Goal: Task Accomplishment & Management: Manage account settings

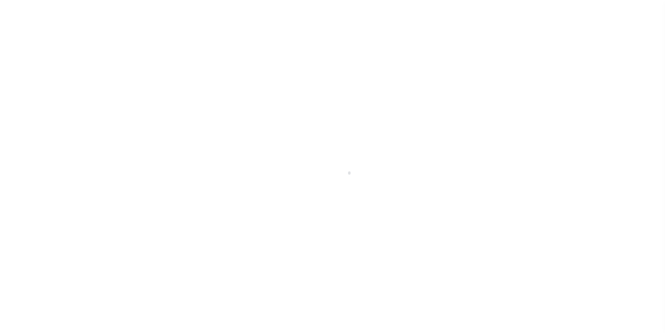
scroll to position [7, 0]
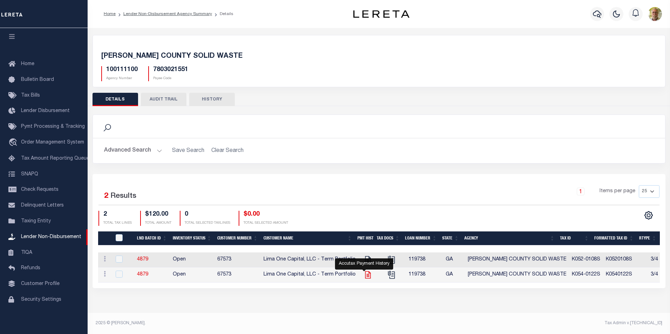
click at [365, 275] on icon "" at bounding box center [368, 275] width 6 height 7
checkbox input "true"
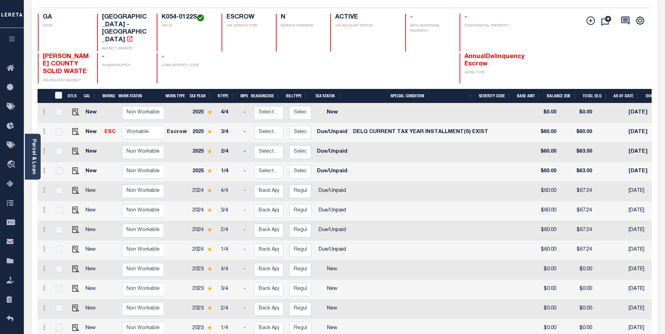
scroll to position [110, 0]
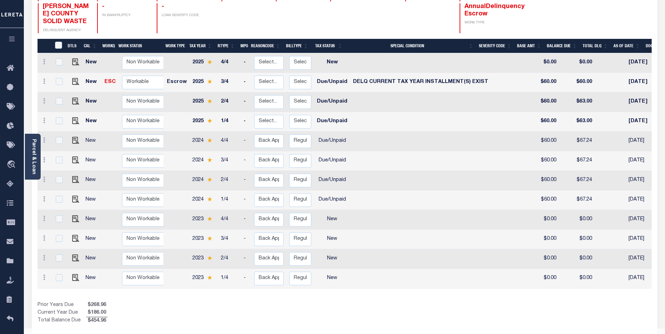
click at [89, 210] on td "New" at bounding box center [92, 220] width 19 height 20
checkbox input "true"
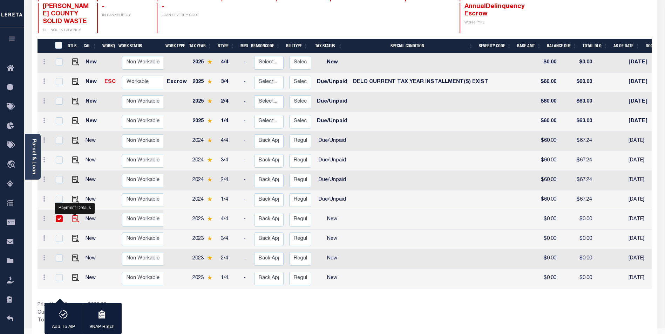
click at [75, 216] on img "" at bounding box center [75, 219] width 7 height 7
checkbox input "false"
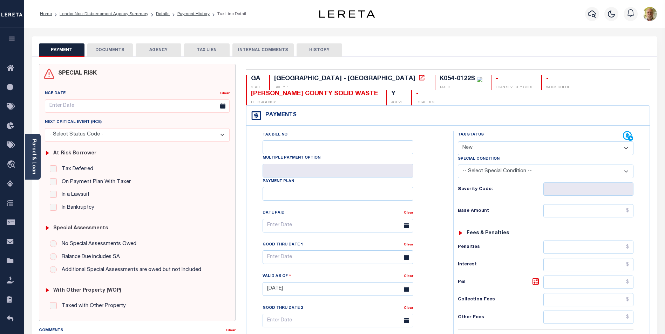
drag, startPoint x: 481, startPoint y: 148, endPoint x: 480, endPoint y: 156, distance: 8.1
click at [481, 148] on select "- Select Status Code - Open Due/Unpaid Paid Incomplete No Tax Due Internal Refu…" at bounding box center [546, 149] width 176 height 14
select select "DUE"
click at [458, 142] on select "- Select Status Code - Open Due/Unpaid Paid Incomplete No Tax Due Internal Refu…" at bounding box center [546, 149] width 176 height 14
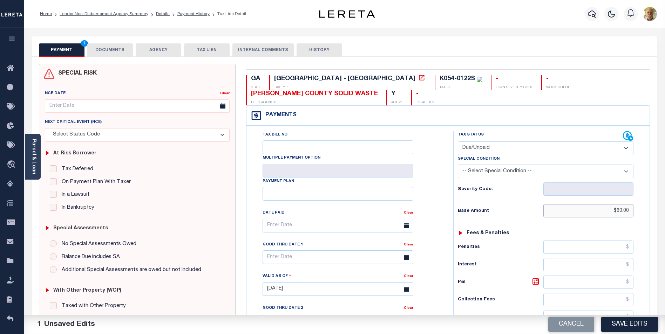
type input "$60.00"
type input "$47.26"
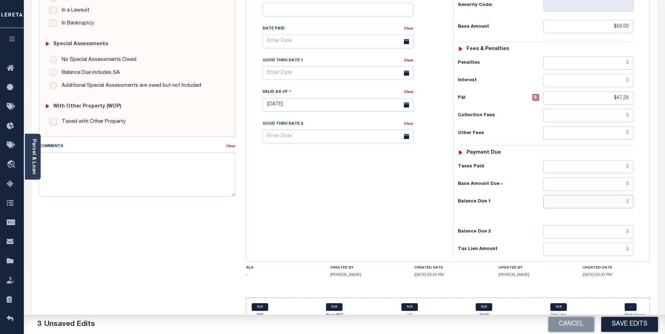
scroll to position [185, 0]
type input "$107.26"
click at [305, 71] on input "text" at bounding box center [337, 73] width 151 height 14
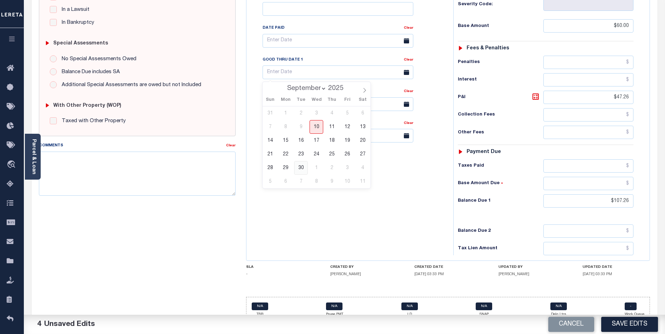
click at [301, 167] on span "30" at bounding box center [301, 168] width 14 height 14
type input "[DATE]"
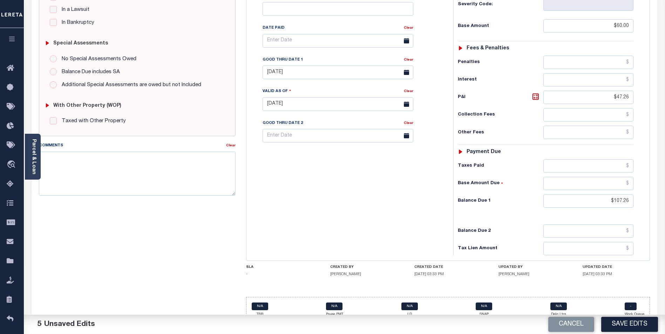
click at [632, 323] on button "Save Edits" at bounding box center [629, 324] width 57 height 15
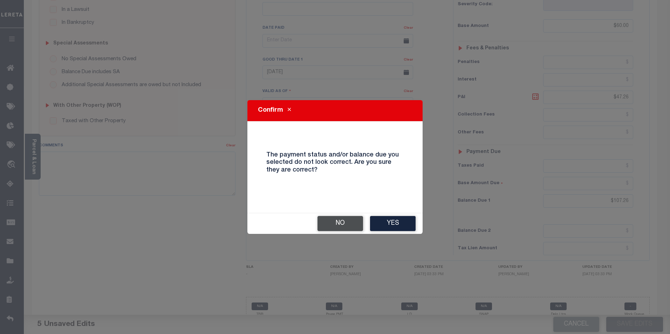
click at [342, 222] on button "No" at bounding box center [341, 223] width 46 height 15
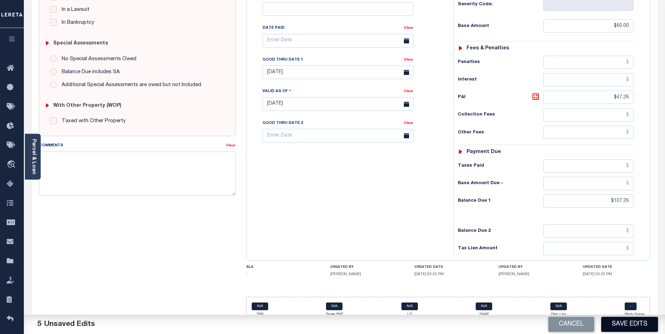
click at [633, 324] on button "Save Edits" at bounding box center [629, 324] width 57 height 15
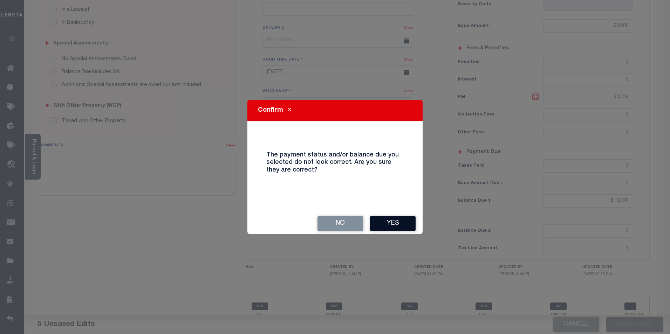
click at [398, 221] on button "Yes" at bounding box center [393, 223] width 46 height 15
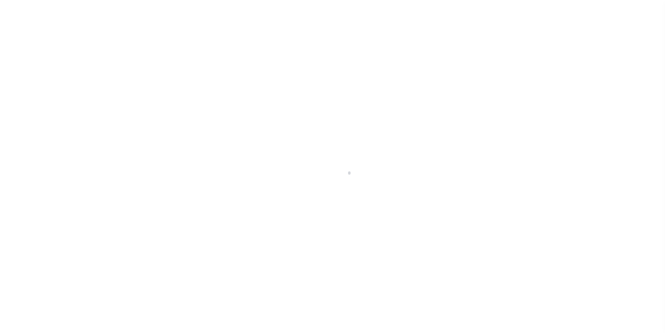
scroll to position [7, 0]
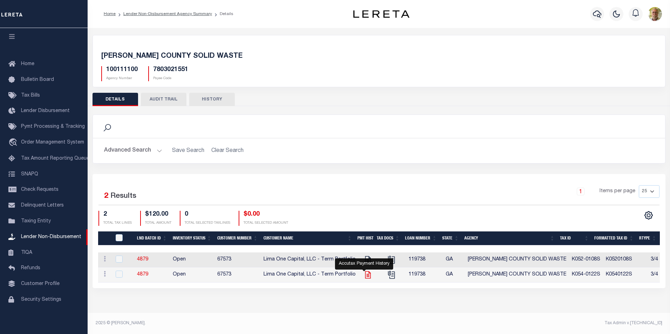
click at [366, 274] on icon "" at bounding box center [367, 275] width 9 height 9
checkbox input "true"
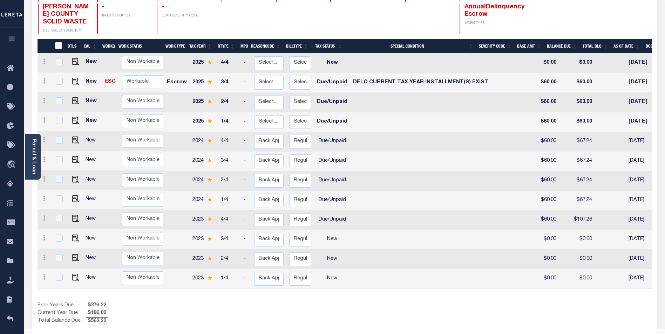
scroll to position [110, 0]
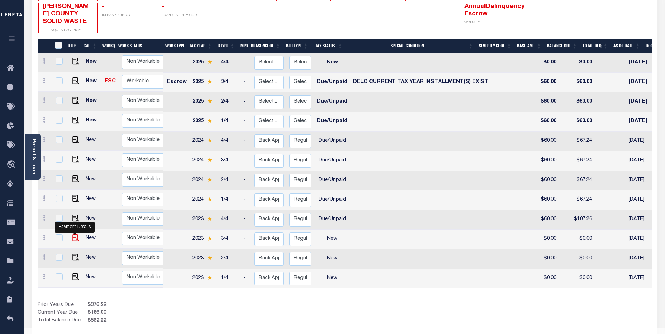
click at [75, 234] on img "" at bounding box center [75, 237] width 7 height 7
checkbox input "true"
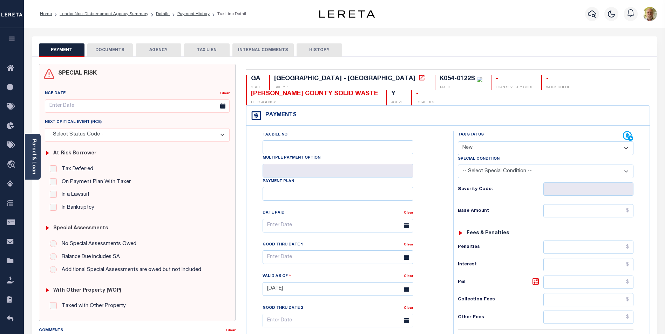
click at [482, 147] on select "- Select Status Code - Open Due/Unpaid Paid Incomplete No Tax Due Internal Refu…" at bounding box center [546, 149] width 176 height 14
select select "DUE"
click at [458, 142] on select "- Select Status Code - Open Due/Unpaid Paid Incomplete No Tax Due Internal Refu…" at bounding box center [546, 149] width 176 height 14
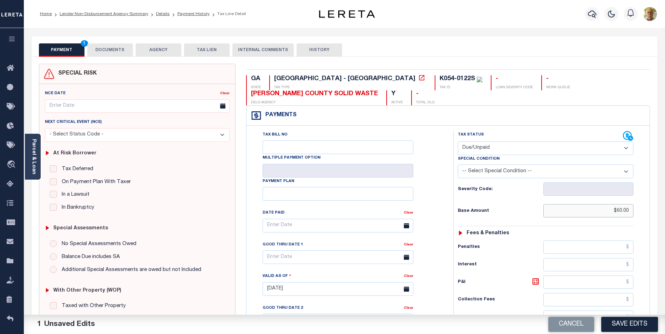
type input "$60.00"
type input "$14.76"
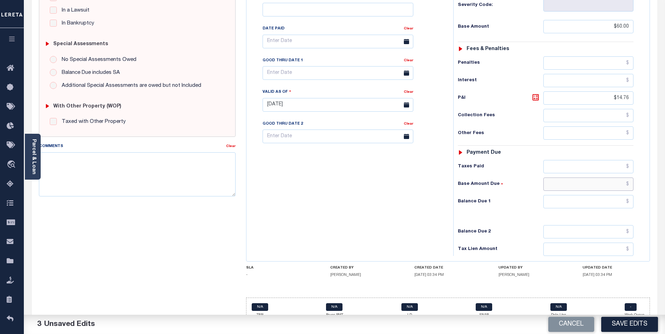
scroll to position [185, 0]
type input "$.00"
type input "$7.00"
drag, startPoint x: 619, startPoint y: 185, endPoint x: 633, endPoint y: 185, distance: 14.0
click at [633, 185] on input "$.00" at bounding box center [588, 183] width 90 height 13
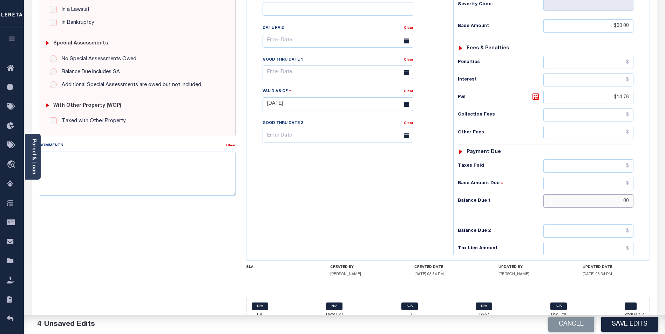
type input "0"
type input "$74.76"
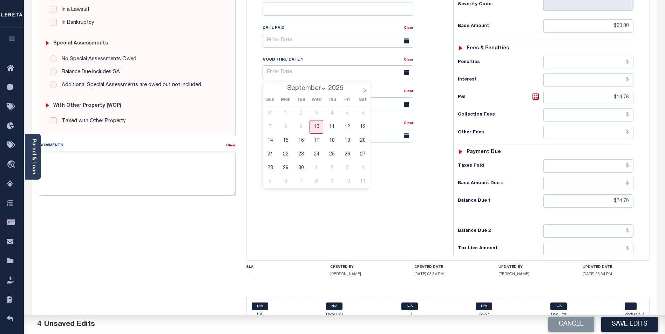
click at [301, 75] on body "Home Lender Non-Disbursement Agency Summary Details Payment History Tax Line De…" at bounding box center [332, 80] width 665 height 530
click at [301, 169] on span "30" at bounding box center [301, 168] width 14 height 14
type input "[DATE]"
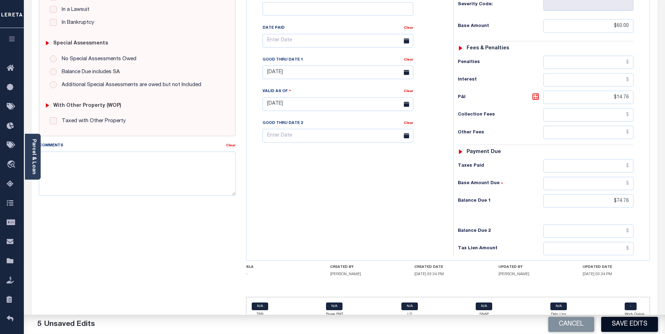
click at [629, 326] on button "Save Edits" at bounding box center [629, 324] width 57 height 15
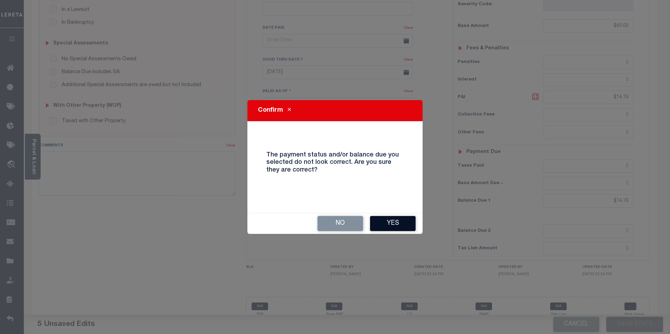
click at [389, 222] on button "Yes" at bounding box center [393, 223] width 46 height 15
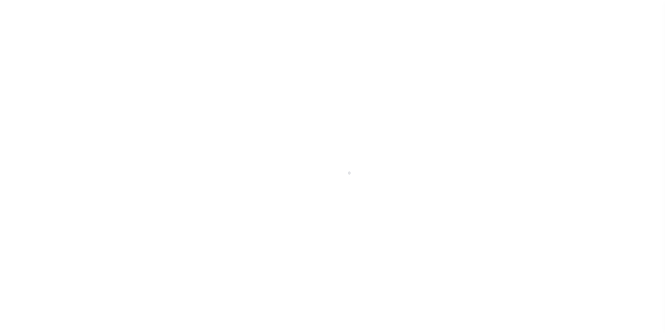
scroll to position [7, 0]
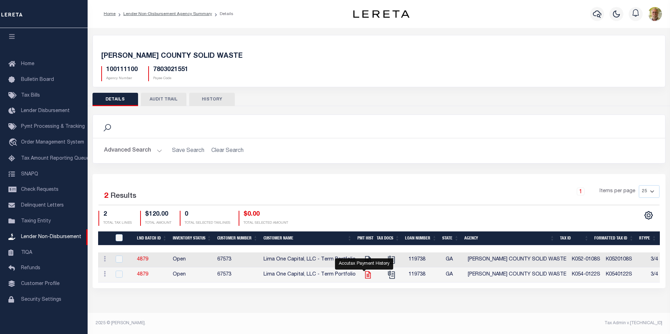
click at [365, 277] on icon "" at bounding box center [368, 275] width 6 height 7
checkbox input "true"
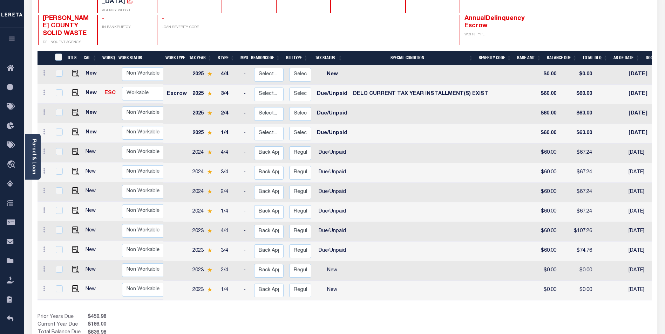
scroll to position [110, 0]
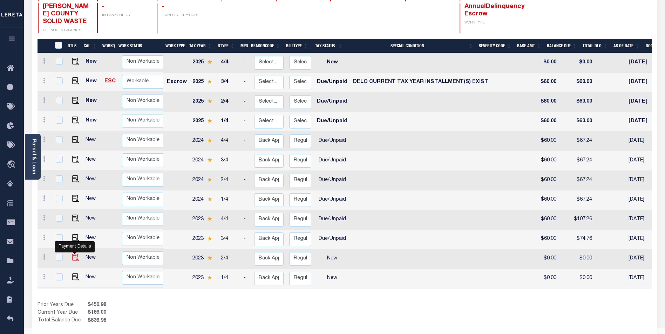
click at [75, 254] on img "" at bounding box center [75, 257] width 7 height 7
checkbox input "true"
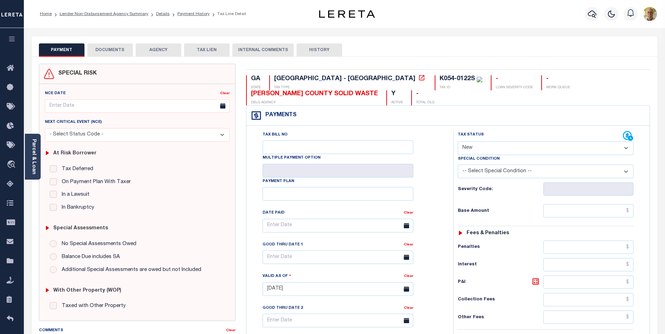
click at [486, 148] on select "- Select Status Code - Open Due/Unpaid Paid Incomplete No Tax Due Internal Refu…" at bounding box center [546, 149] width 176 height 14
select select "DUE"
click at [458, 142] on select "- Select Status Code - Open Due/Unpaid Paid Incomplete No Tax Due Internal Refu…" at bounding box center [546, 149] width 176 height 14
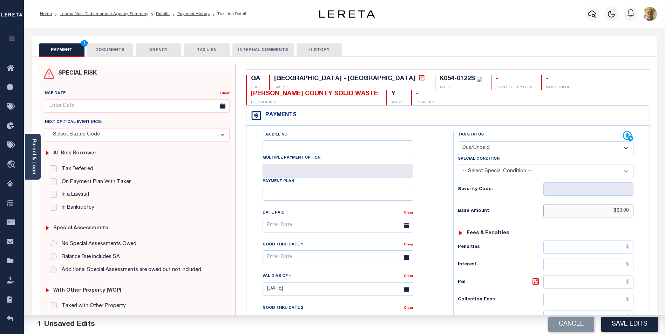
type input "$60.00"
type input "$14.76"
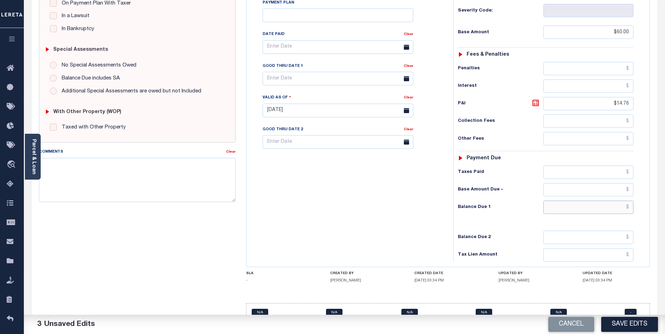
scroll to position [185, 0]
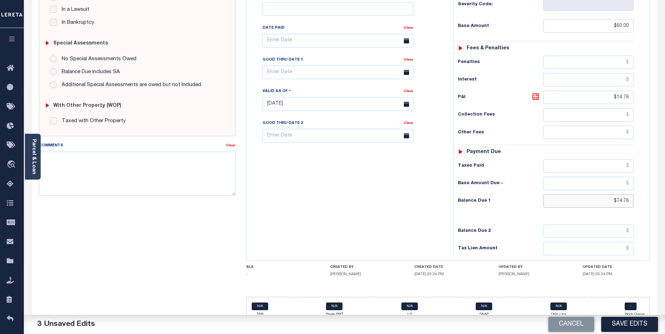
type input "$74.76"
click at [303, 73] on input "text" at bounding box center [337, 73] width 151 height 14
click at [299, 166] on span "30" at bounding box center [301, 168] width 14 height 14
type input "[DATE]"
click at [616, 323] on button "Save Edits" at bounding box center [629, 324] width 57 height 15
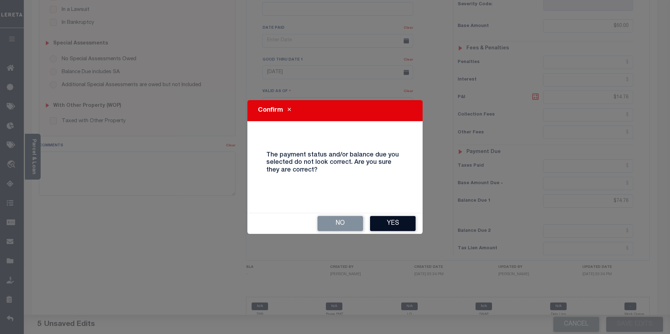
click at [397, 222] on button "Yes" at bounding box center [393, 223] width 46 height 15
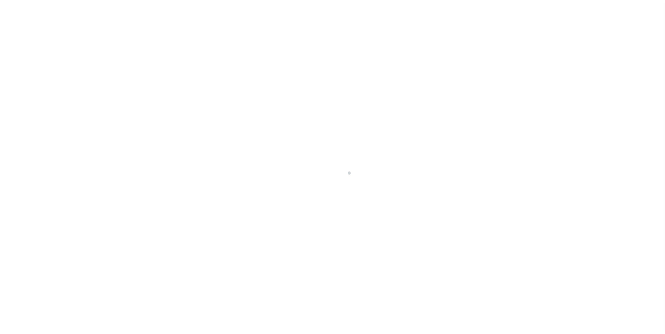
scroll to position [7, 0]
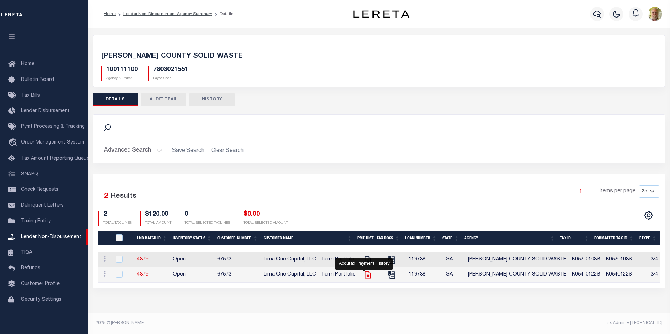
click at [365, 273] on icon "" at bounding box center [368, 275] width 6 height 7
checkbox input "true"
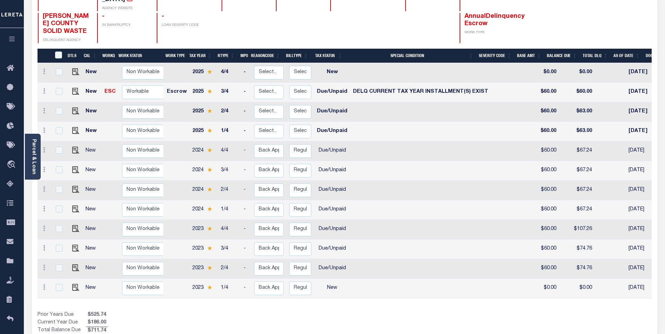
scroll to position [110, 0]
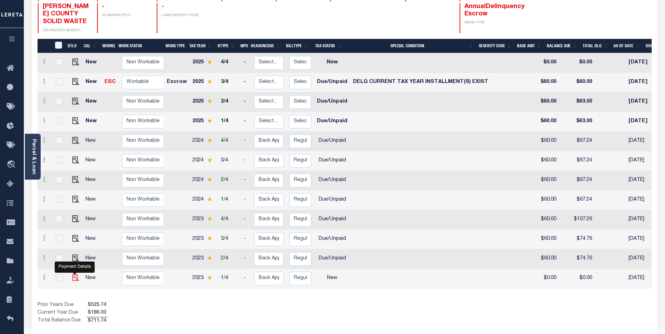
click at [74, 274] on img "" at bounding box center [75, 277] width 7 height 7
checkbox input "true"
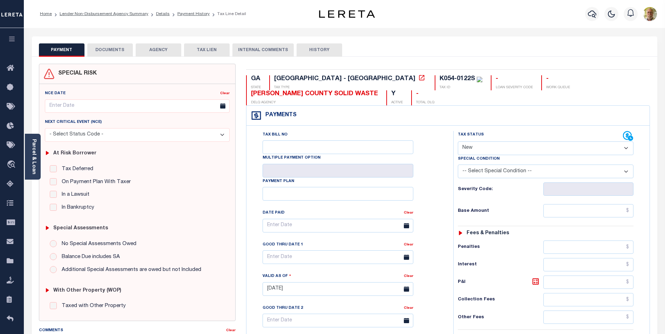
click at [498, 148] on select "- Select Status Code - Open Due/Unpaid Paid Incomplete No Tax Due Internal Refu…" at bounding box center [546, 149] width 176 height 14
select select "DUE"
click at [458, 142] on select "- Select Status Code - Open Due/Unpaid Paid Incomplete No Tax Due Internal Refu…" at bounding box center [546, 149] width 176 height 14
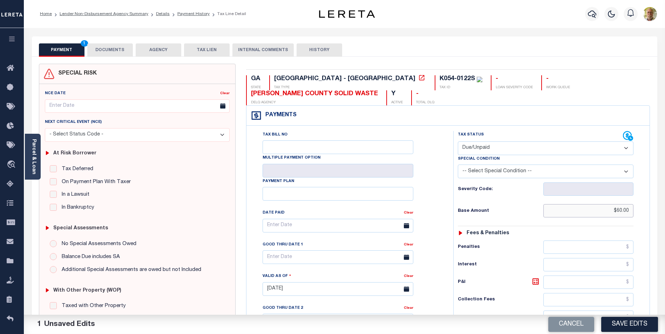
type input "$60.00"
type input "$15.29"
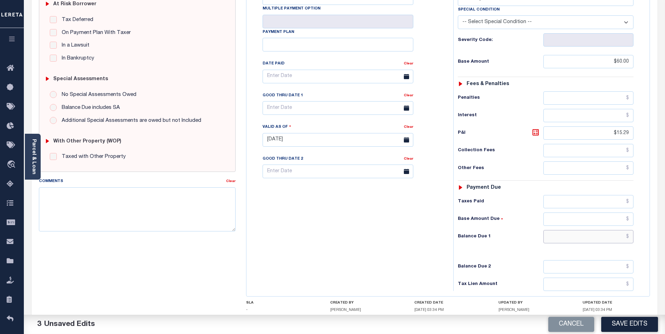
scroll to position [185, 0]
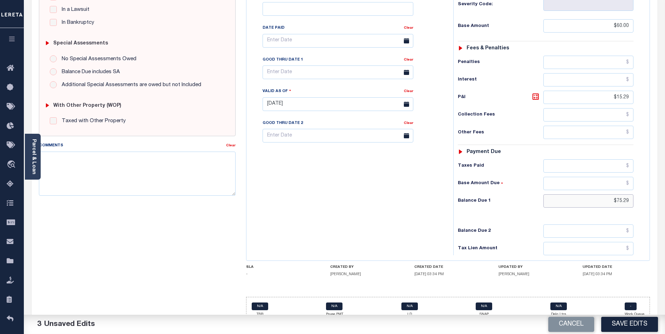
type input "$75.29"
click at [320, 72] on input "text" at bounding box center [337, 73] width 151 height 14
click at [302, 168] on span "30" at bounding box center [301, 168] width 14 height 14
type input "[DATE]"
click at [110, 167] on textarea "Comments" at bounding box center [137, 174] width 197 height 44
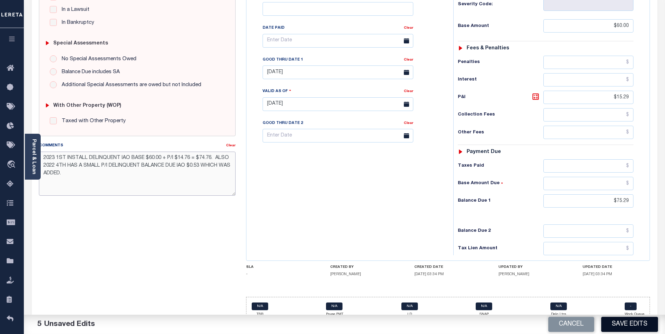
type textarea "2023 1ST INSTALL DELINQUENT IAO BASE $60.00 + P/I $14.76 = $74.76. ALSO 2022 4T…"
click at [630, 321] on button "Save Edits" at bounding box center [629, 324] width 57 height 15
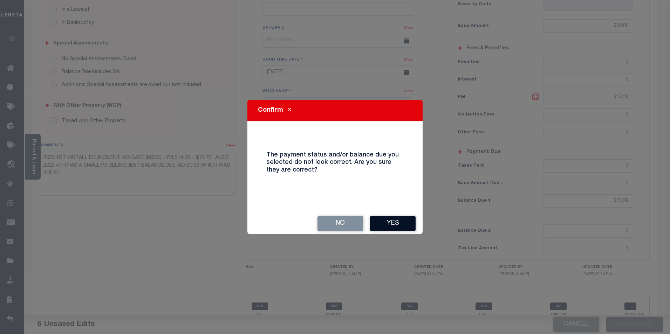
click at [391, 223] on button "Yes" at bounding box center [393, 223] width 46 height 15
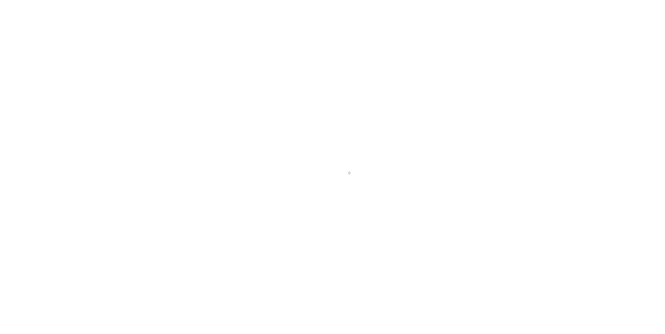
scroll to position [7, 0]
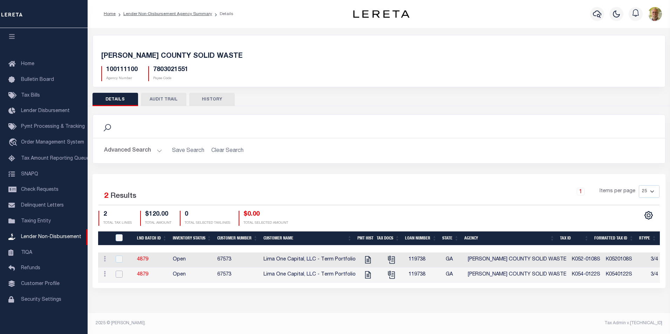
click at [120, 274] on input "checkbox" at bounding box center [119, 274] width 7 height 7
checkbox input "true"
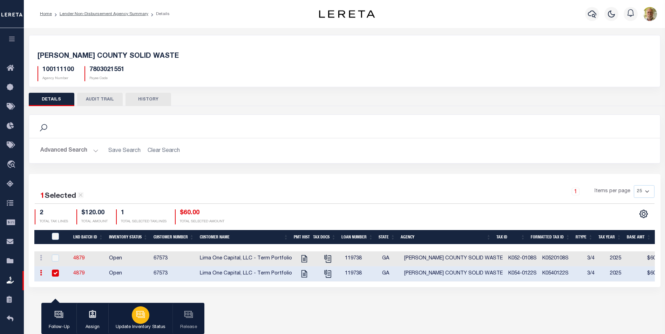
click at [141, 316] on icon "button" at bounding box center [140, 314] width 9 height 9
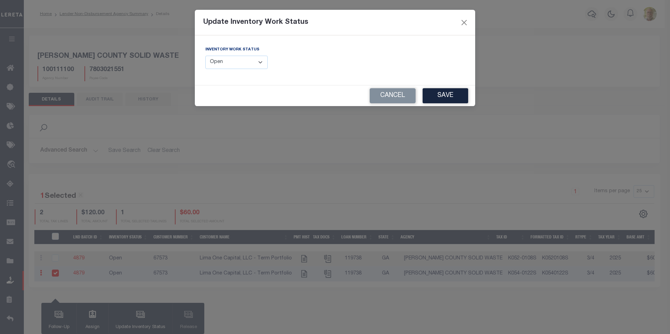
click at [222, 61] on select "--Select-- Open Completed Reported" at bounding box center [236, 63] width 62 height 14
select select "Completed"
click at [205, 56] on select "--Select-- Open Completed Reported" at bounding box center [236, 63] width 62 height 14
click at [442, 97] on button "Save" at bounding box center [446, 95] width 46 height 15
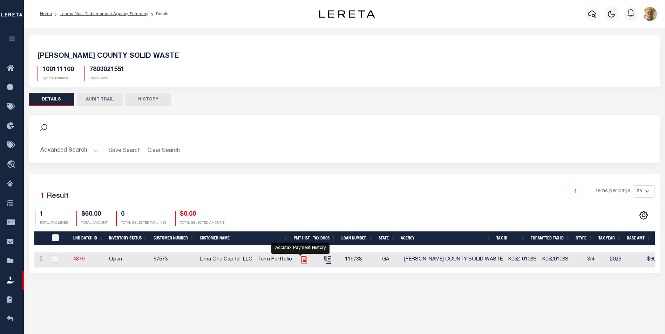
click at [300, 258] on icon at bounding box center [304, 259] width 9 height 9
checkbox input "true"
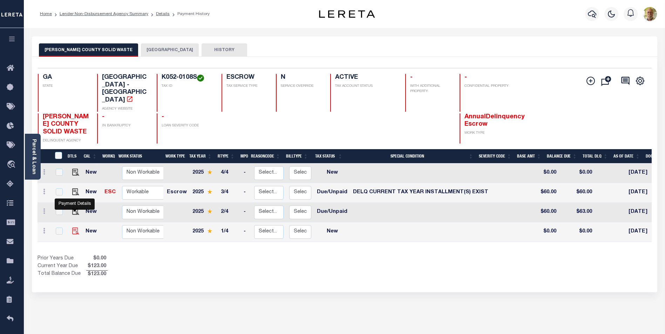
click at [74, 228] on img "" at bounding box center [75, 231] width 7 height 7
checkbox input "true"
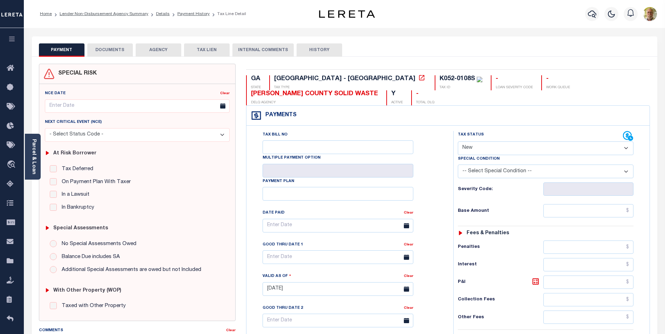
click at [473, 146] on select "- Select Status Code - Open Due/Unpaid Paid Incomplete No Tax Due Internal Refu…" at bounding box center [546, 149] width 176 height 14
select select "DUE"
click at [458, 142] on select "- Select Status Code - Open Due/Unpaid Paid Incomplete No Tax Due Internal Refu…" at bounding box center [546, 149] width 176 height 14
type input "[DATE]"
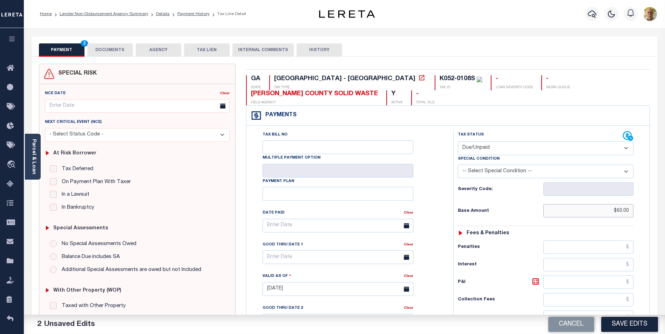
type input "$60.00"
type input "$3.00"
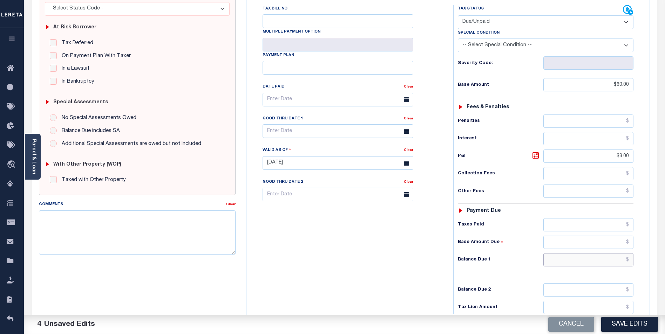
scroll to position [185, 0]
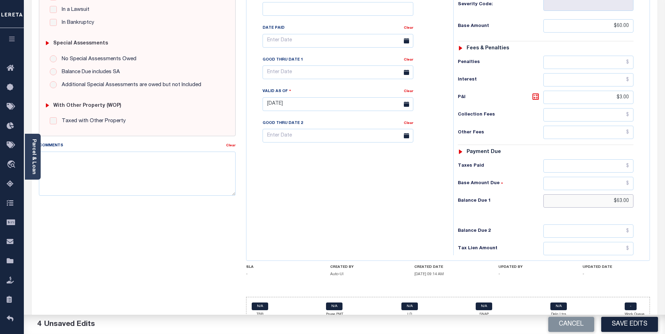
type input "$63.00"
click at [294, 74] on input "text" at bounding box center [337, 73] width 151 height 14
click at [301, 166] on span "30" at bounding box center [301, 168] width 14 height 14
type input "[DATE]"
click at [631, 323] on button "Save Edits" at bounding box center [629, 324] width 57 height 15
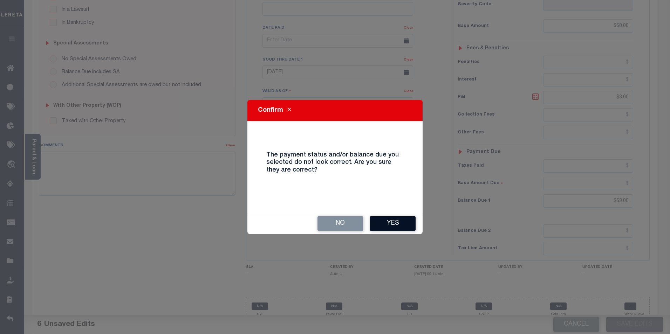
click at [397, 223] on button "Yes" at bounding box center [393, 223] width 46 height 15
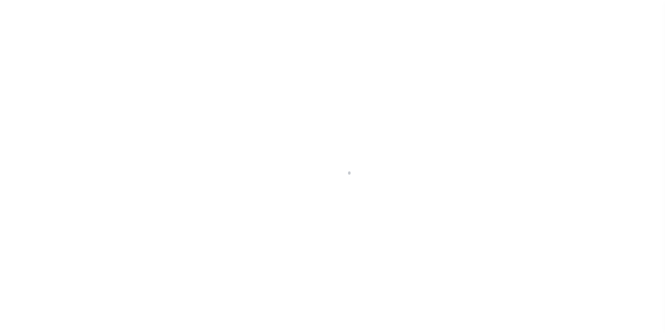
scroll to position [7, 0]
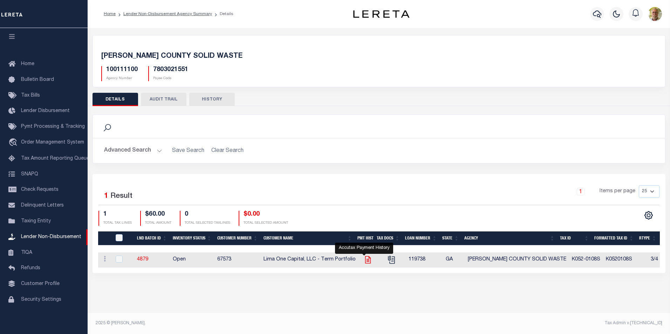
click at [363, 260] on icon "" at bounding box center [367, 259] width 9 height 9
checkbox input "true"
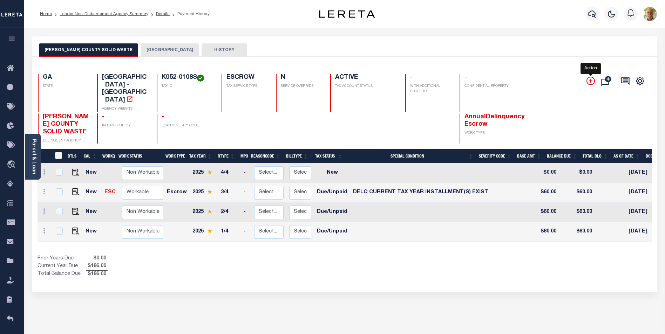
click at [591, 81] on icon "" at bounding box center [591, 81] width 4 height 4
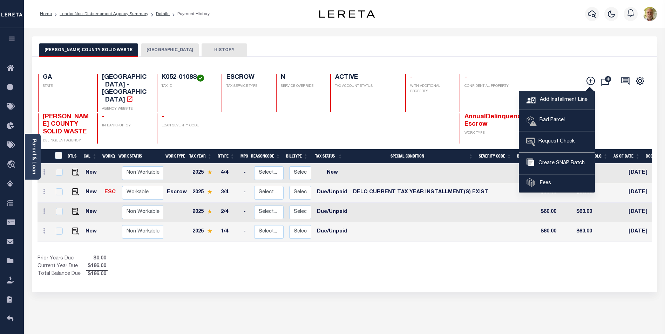
click at [548, 98] on span "Add Installment Line" at bounding box center [562, 100] width 49 height 8
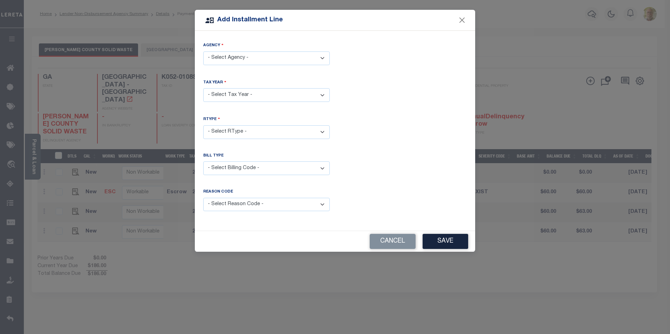
click at [251, 61] on select "- Select Agency - BIBB COUNTY - County MACON-BIBB COUNTY SOLID WASTE - Water Di…" at bounding box center [266, 59] width 127 height 14
select select "7803021551"
click at [203, 52] on select "- Select Agency - BIBB COUNTY - County MACON-BIBB COUNTY SOLID WASTE - Water Di…" at bounding box center [266, 59] width 127 height 14
drag, startPoint x: 242, startPoint y: 94, endPoint x: 241, endPoint y: 98, distance: 5.1
click at [242, 94] on select "- Select Year - 2019 2020 2021 2022 2023 2024 2025 2026" at bounding box center [266, 95] width 127 height 14
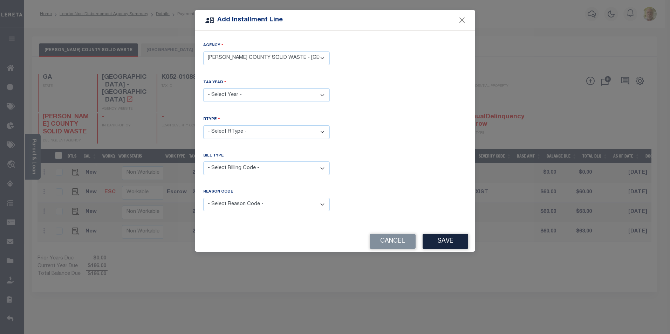
select select "2024"
click at [203, 88] on select "- Select Year - 2019 2020 2021 2022 2023 2024 2025 2026" at bounding box center [266, 95] width 127 height 14
click at [235, 129] on select "- Select RType - 1/4 2/4 3/4 4/4" at bounding box center [266, 132] width 127 height 14
select select "3"
click at [203, 125] on select "- Select RType - 1/4 2/4 3/4 4/4" at bounding box center [266, 132] width 127 height 14
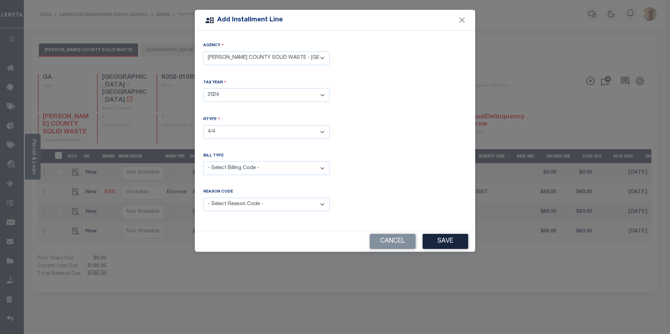
click at [246, 163] on select "- Select Billing Code - Regular Delinquent Supplemental Corrected/Adjusted Bill…" at bounding box center [266, 169] width 127 height 14
select select "1"
click at [203, 162] on select "- Select Billing Code - Regular Delinquent Supplemental Corrected/Adjusted Bill…" at bounding box center [266, 169] width 127 height 14
click at [240, 203] on select "- Select Reason Code - Payment Reversal Taxable Value Change Assessment Change …" at bounding box center [266, 205] width 127 height 14
select select "12"
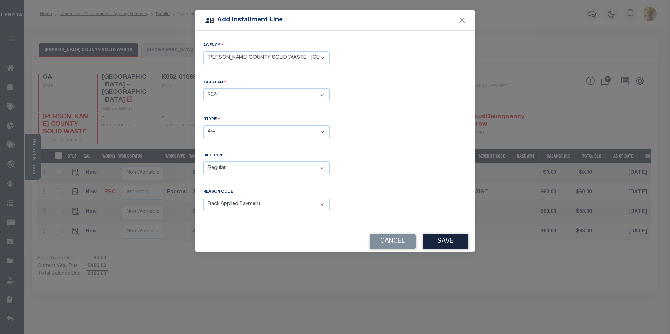
click at [203, 198] on select "- Select Reason Code - Payment Reversal Taxable Value Change Assessment Change …" at bounding box center [266, 205] width 127 height 14
click at [445, 237] on button "Save" at bounding box center [446, 241] width 46 height 15
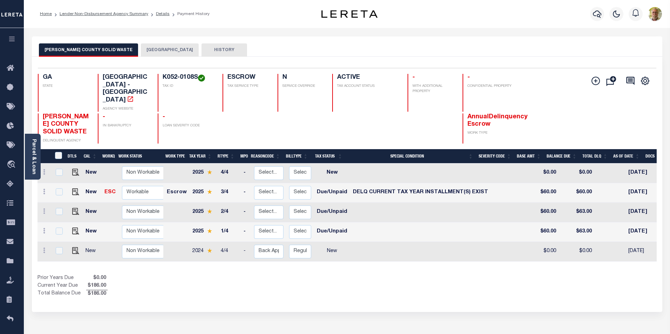
select select
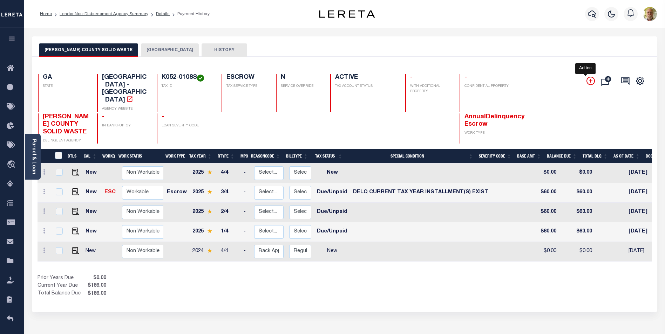
click at [589, 80] on icon "" at bounding box center [590, 81] width 8 height 8
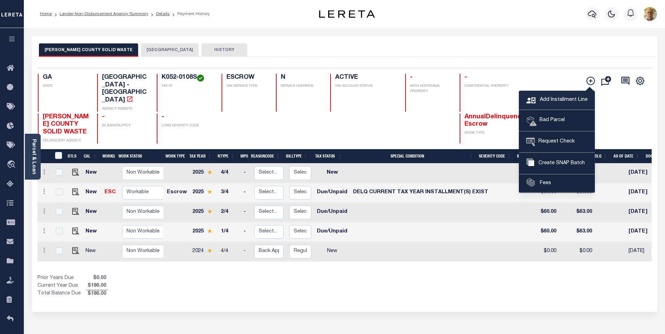
click at [556, 98] on span "Add Installment Line" at bounding box center [562, 100] width 49 height 8
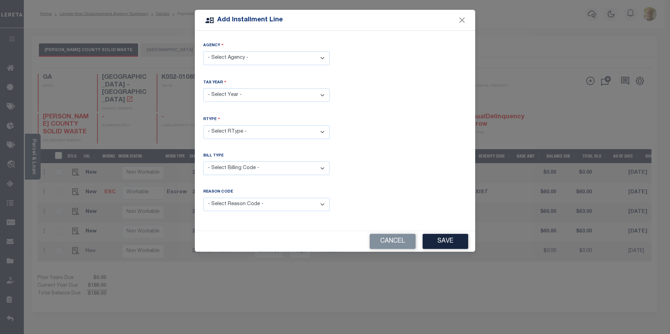
drag, startPoint x: 250, startPoint y: 57, endPoint x: 249, endPoint y: 65, distance: 8.1
click at [250, 57] on select "- Select Agency - BIBB COUNTY - County MACON-BIBB COUNTY SOLID WASTE - Water Di…" at bounding box center [266, 59] width 127 height 14
select select "7803021551"
click at [203, 52] on select "- Select Agency - BIBB COUNTY - County MACON-BIBB COUNTY SOLID WASTE - Water Di…" at bounding box center [266, 59] width 127 height 14
click at [235, 93] on select "- Select Year - 2019 2020 2021 2022 2023 2024 2025 2026" at bounding box center [266, 95] width 127 height 14
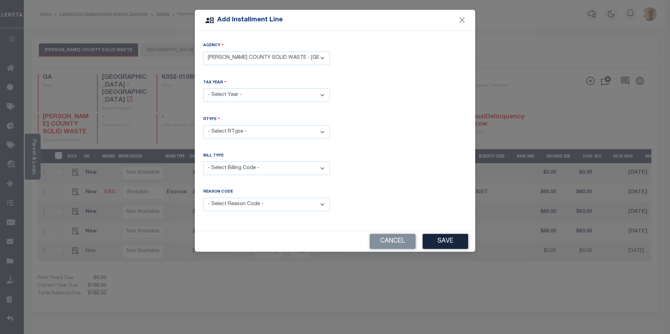
select select "2024"
click at [203, 88] on select "- Select Year - 2019 2020 2021 2022 2023 2024 2025 2026" at bounding box center [266, 95] width 127 height 14
click at [233, 129] on select "- Select RType - 1/4 2/4 3/4 4/4" at bounding box center [266, 132] width 127 height 14
select select "2"
click at [203, 125] on select "- Select RType - 1/4 2/4 3/4 4/4" at bounding box center [266, 132] width 127 height 14
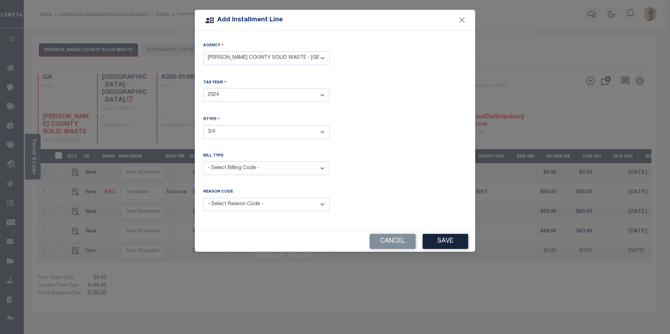
click at [233, 162] on select "- Select Billing Code - Regular Delinquent Supplemental Corrected/Adjusted Bill…" at bounding box center [266, 169] width 127 height 14
select select "1"
click at [203, 162] on select "- Select Billing Code - Regular Delinquent Supplemental Corrected/Adjusted Bill…" at bounding box center [266, 169] width 127 height 14
click at [229, 201] on select "- Select Reason Code - Payment Reversal Taxable Value Change Assessment Change …" at bounding box center [266, 205] width 127 height 14
select select "12"
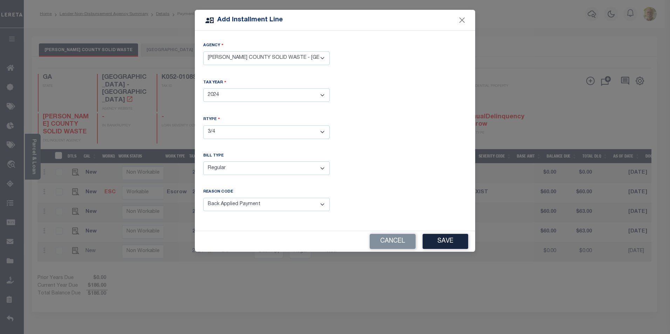
click at [203, 198] on select "- Select Reason Code - Payment Reversal Taxable Value Change Assessment Change …" at bounding box center [266, 205] width 127 height 14
click at [445, 234] on button "Save" at bounding box center [446, 241] width 46 height 15
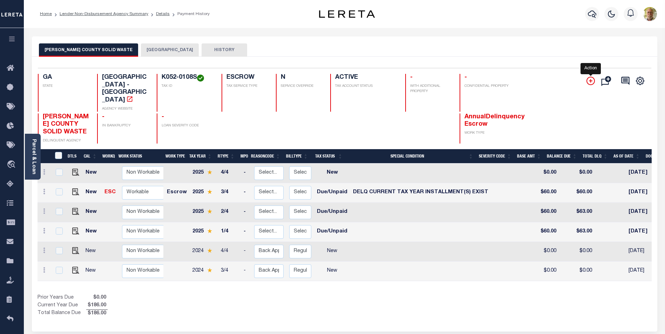
click at [591, 78] on icon "" at bounding box center [590, 81] width 8 height 8
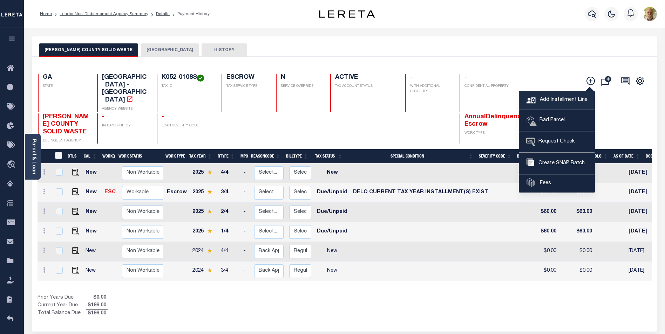
click at [549, 98] on span "Add Installment Line" at bounding box center [562, 100] width 49 height 8
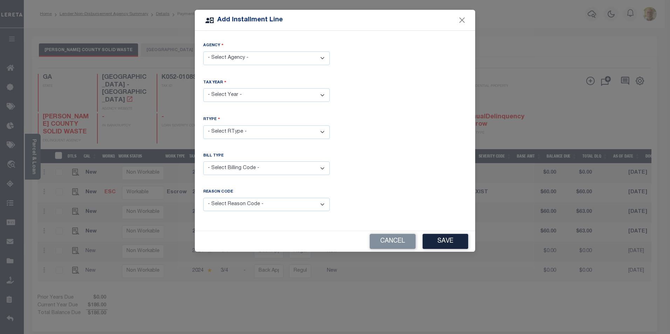
click at [245, 56] on select "- Select Agency - BIBB COUNTY - County MACON-BIBB COUNTY SOLID WASTE - Water Di…" at bounding box center [266, 59] width 127 height 14
select select "7803021551"
click at [203, 52] on select "- Select Agency - BIBB COUNTY - County MACON-BIBB COUNTY SOLID WASTE - Water Di…" at bounding box center [266, 59] width 127 height 14
click at [241, 95] on select "- Select Year - 2019 2020 2021 2022 2023 2024 2025 2026" at bounding box center [266, 95] width 127 height 14
select select "2024"
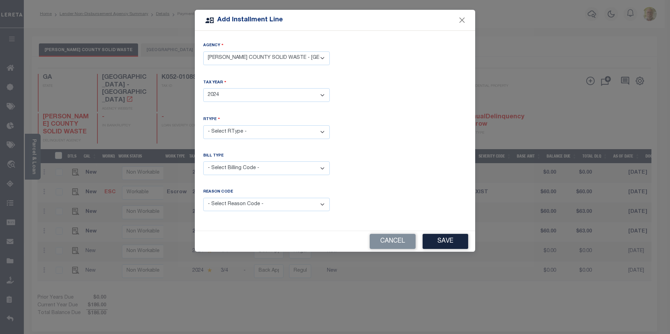
click at [203, 88] on select "- Select Year - 2019 2020 2021 2022 2023 2024 2025 2026" at bounding box center [266, 95] width 127 height 14
click at [239, 125] on select "- Select RType - 1/4 2/4 3/4 4/4" at bounding box center [266, 132] width 127 height 14
select select "1"
click at [203, 125] on select "- Select RType - 1/4 2/4 3/4 4/4" at bounding box center [266, 132] width 127 height 14
click at [230, 167] on select "- Select Billing Code - Regular Delinquent Supplemental Corrected/Adjusted Bill…" at bounding box center [266, 169] width 127 height 14
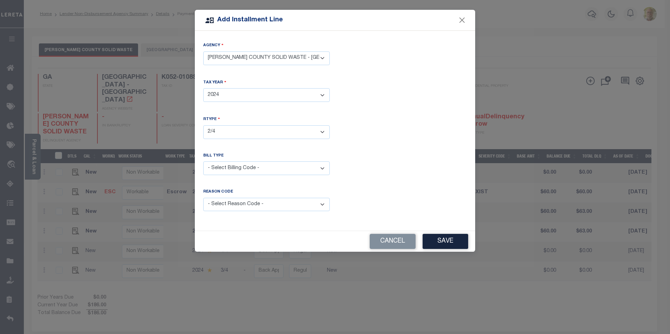
select select "1"
click at [203, 162] on select "- Select Billing Code - Regular Delinquent Supplemental Corrected/Adjusted Bill…" at bounding box center [266, 169] width 127 height 14
click at [241, 206] on select "- Select Reason Code - Payment Reversal Taxable Value Change Assessment Change …" at bounding box center [266, 205] width 127 height 14
select select "12"
click at [203, 198] on select "- Select Reason Code - Payment Reversal Taxable Value Change Assessment Change …" at bounding box center [266, 205] width 127 height 14
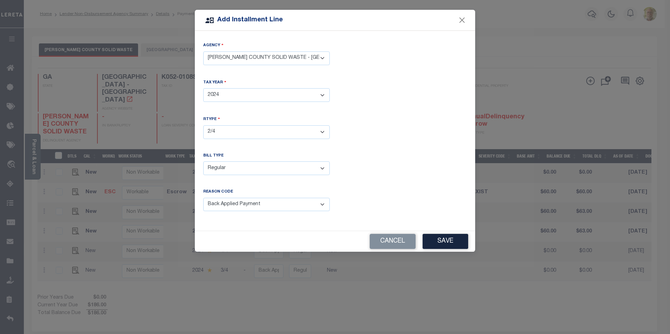
click at [438, 239] on button "Save" at bounding box center [446, 241] width 46 height 15
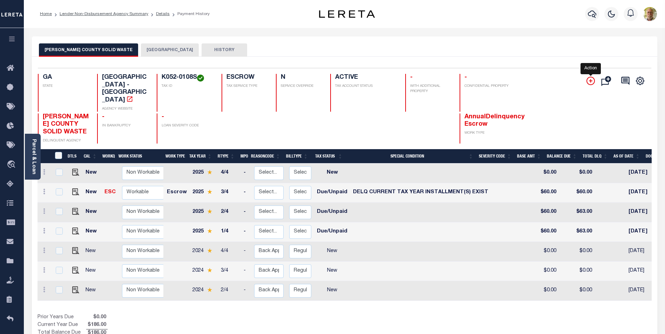
click at [590, 81] on icon "" at bounding box center [590, 81] width 8 height 8
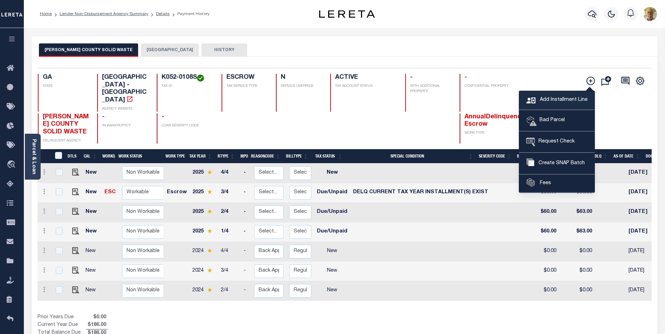
click at [561, 98] on span "Add Installment Line" at bounding box center [562, 100] width 49 height 8
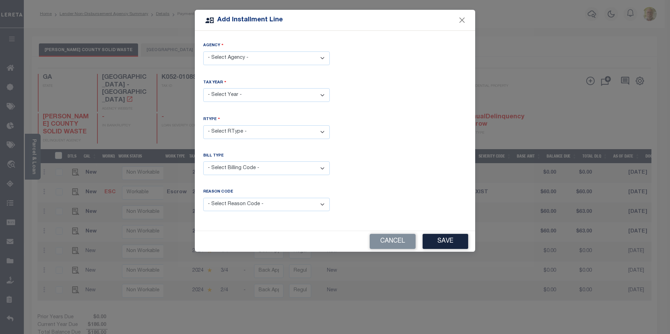
click at [240, 59] on select "- Select Agency - BIBB COUNTY - County MACON-BIBB COUNTY SOLID WASTE - Water Di…" at bounding box center [266, 59] width 127 height 14
select select "7803021551"
click at [203, 52] on select "- Select Agency - BIBB COUNTY - County MACON-BIBB COUNTY SOLID WASTE - Water Di…" at bounding box center [266, 59] width 127 height 14
click at [227, 95] on select "- Select Year - 2019 2020 2021 2022 2023 2024 2025 2026" at bounding box center [266, 95] width 127 height 14
select select "2024"
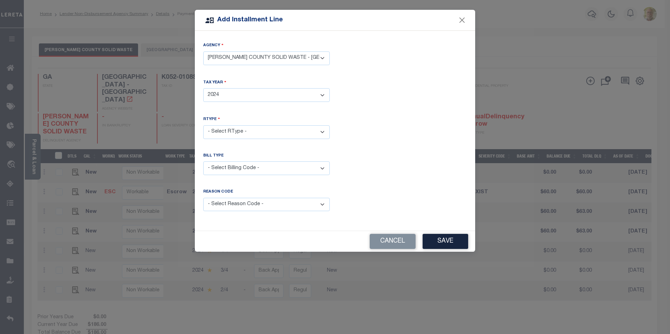
click at [203, 88] on select "- Select Year - 2019 2020 2021 2022 2023 2024 2025 2026" at bounding box center [266, 95] width 127 height 14
click at [223, 131] on select "- Select RType - 1/4 2/4 3/4 4/4" at bounding box center [266, 132] width 127 height 14
select select "0"
click at [203, 125] on select "- Select RType - 1/4 2/4 3/4 4/4" at bounding box center [266, 132] width 127 height 14
drag, startPoint x: 223, startPoint y: 167, endPoint x: 220, endPoint y: 171, distance: 5.3
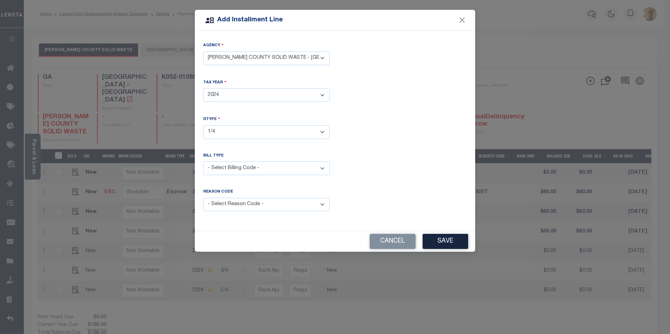
click at [223, 167] on select "- Select Billing Code - Regular Delinquent Supplemental Corrected/Adjusted Bill…" at bounding box center [266, 169] width 127 height 14
select select "1"
click at [203, 162] on select "- Select Billing Code - Regular Delinquent Supplemental Corrected/Adjusted Bill…" at bounding box center [266, 169] width 127 height 14
click at [240, 198] on select "- Select Reason Code - Payment Reversal Taxable Value Change Assessment Change …" at bounding box center [266, 205] width 127 height 14
select select "12"
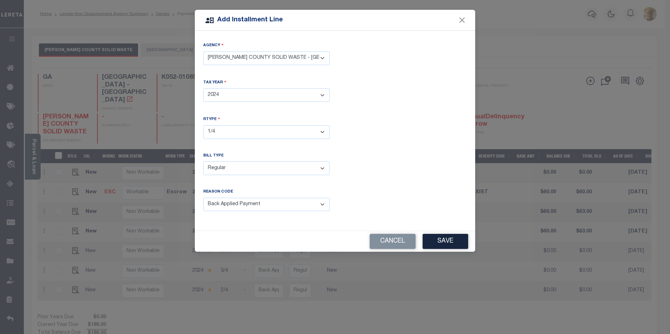
click at [203, 198] on select "- Select Reason Code - Payment Reversal Taxable Value Change Assessment Change …" at bounding box center [266, 205] width 127 height 14
click at [444, 237] on button "Save" at bounding box center [446, 241] width 46 height 15
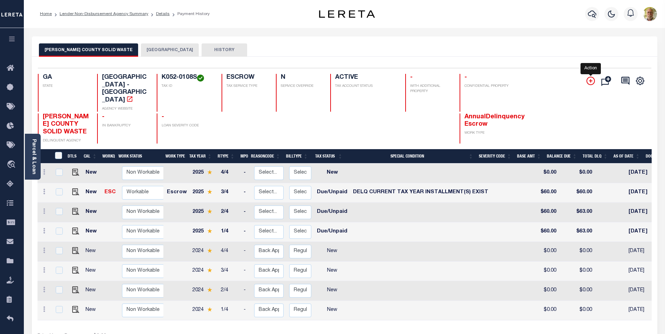
click at [590, 81] on icon "" at bounding box center [590, 81] width 8 height 8
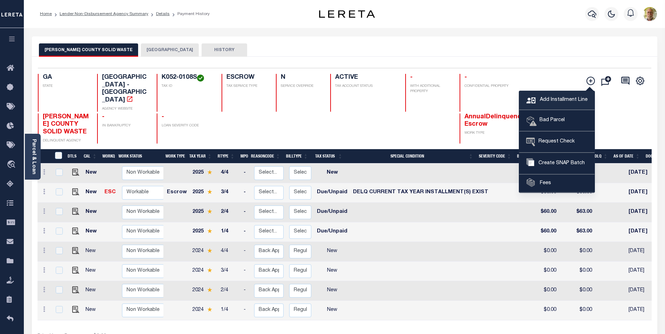
click at [550, 98] on span "Add Installment Line" at bounding box center [562, 100] width 49 height 8
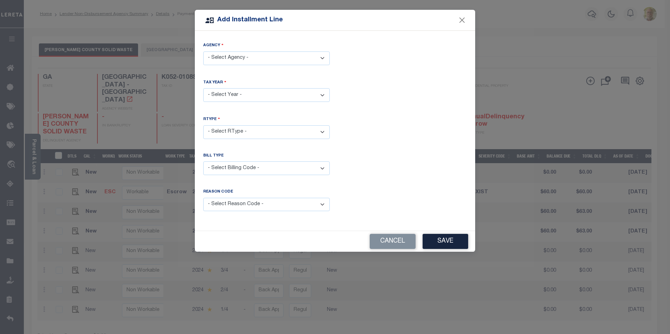
click at [237, 55] on select "- Select Agency - BIBB COUNTY - County MACON-BIBB COUNTY SOLID WASTE - Water Di…" at bounding box center [266, 59] width 127 height 14
click at [203, 52] on select "- Select Agency - BIBB COUNTY - County MACON-BIBB COUNTY SOLID WASTE - Water Di…" at bounding box center [266, 59] width 127 height 14
click at [244, 57] on select "- Select Agency - BIBB COUNTY - County MACON-BIBB COUNTY SOLID WASTE - Water Di…" at bounding box center [266, 59] width 127 height 14
select select "7803021551"
click at [203, 52] on select "- Select Agency - BIBB COUNTY - County MACON-BIBB COUNTY SOLID WASTE - Water Di…" at bounding box center [266, 59] width 127 height 14
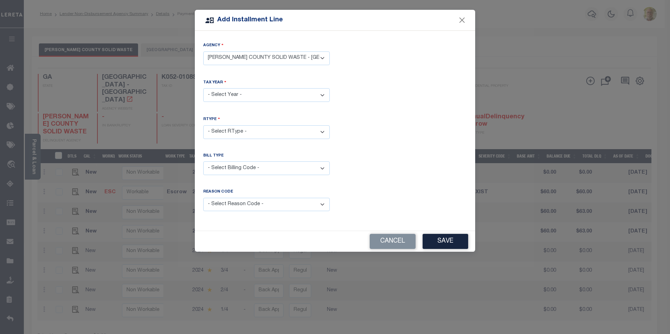
click at [226, 97] on select "- Select Year - 2019 2020 2021 2022 2023 2024 2025 2026" at bounding box center [266, 95] width 127 height 14
select select "2023"
click at [203, 88] on select "- Select Year - 2019 2020 2021 2022 2023 2024 2025 2026" at bounding box center [266, 95] width 127 height 14
drag, startPoint x: 224, startPoint y: 131, endPoint x: 222, endPoint y: 138, distance: 6.5
click at [224, 131] on select "- Select RType - 1/4 2/4 3/4 4/4" at bounding box center [266, 132] width 127 height 14
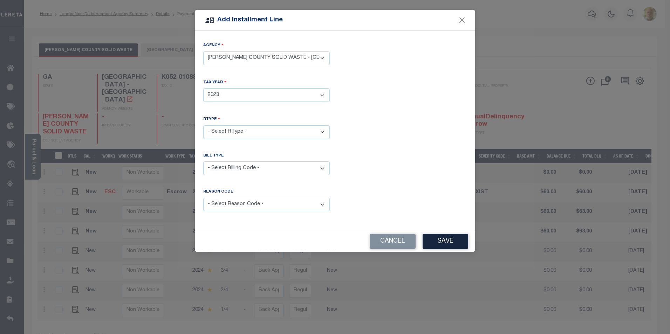
select select "3"
click at [203, 125] on select "- Select RType - 1/4 2/4 3/4 4/4" at bounding box center [266, 132] width 127 height 14
click at [227, 167] on select "- Select Billing Code - Regular Delinquent Supplemental Corrected/Adjusted Bill…" at bounding box center [266, 169] width 127 height 14
select select "1"
click at [203, 162] on select "- Select Billing Code - Regular Delinquent Supplemental Corrected/Adjusted Bill…" at bounding box center [266, 169] width 127 height 14
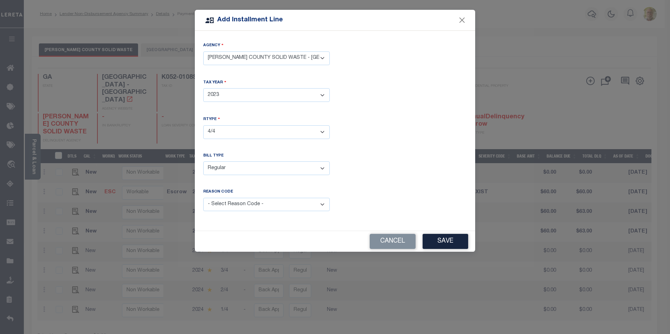
drag, startPoint x: 230, startPoint y: 204, endPoint x: 230, endPoint y: 208, distance: 3.9
click at [230, 204] on select "- Select Reason Code - Payment Reversal Taxable Value Change Assessment Change …" at bounding box center [266, 205] width 127 height 14
select select "12"
click at [203, 198] on select "- Select Reason Code - Payment Reversal Taxable Value Change Assessment Change …" at bounding box center [266, 205] width 127 height 14
click at [451, 234] on button "Save" at bounding box center [446, 241] width 46 height 15
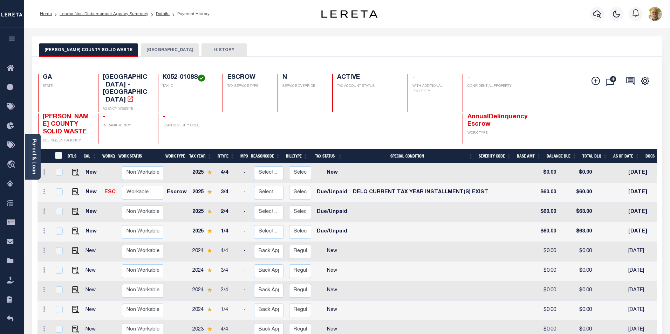
select select
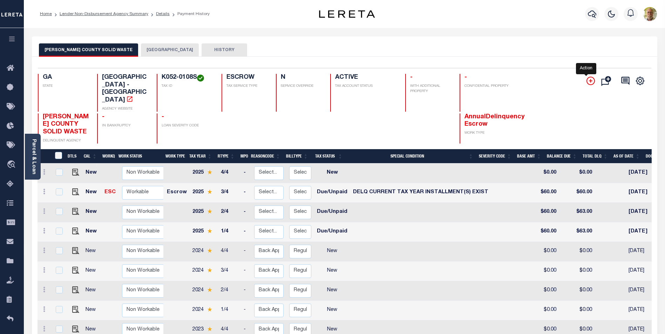
click at [591, 81] on icon "" at bounding box center [591, 81] width 4 height 4
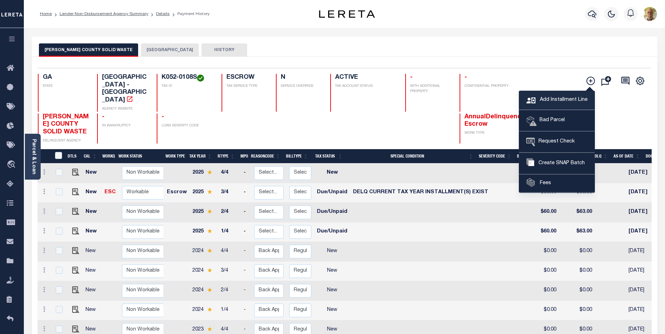
click at [560, 98] on span "Add Installment Line" at bounding box center [562, 100] width 49 height 8
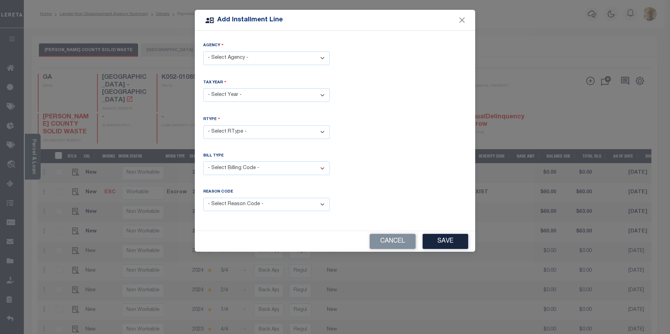
drag, startPoint x: 244, startPoint y: 58, endPoint x: 239, endPoint y: 66, distance: 9.0
click at [244, 58] on select "- Select Agency - BIBB COUNTY - County MACON-BIBB COUNTY SOLID WASTE - Water Di…" at bounding box center [266, 59] width 127 height 14
select select "7803021551"
click at [203, 52] on select "- Select Agency - BIBB COUNTY - County MACON-BIBB COUNTY SOLID WASTE - Water Di…" at bounding box center [266, 59] width 127 height 14
click at [238, 95] on select "- Select Year - 2019 2020 2021 2022 2023 2024 2025 2026" at bounding box center [266, 95] width 127 height 14
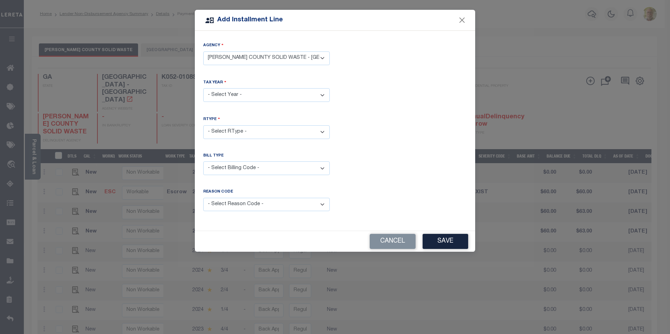
select select "2023"
click at [203, 88] on select "- Select Year - 2019 2020 2021 2022 2023 2024 2025 2026" at bounding box center [266, 95] width 127 height 14
click at [230, 132] on select "- Select RType - 1/4 2/4 3/4 4/4" at bounding box center [266, 132] width 127 height 14
select select "2"
click at [203, 125] on select "- Select RType - 1/4 2/4 3/4 4/4" at bounding box center [266, 132] width 127 height 14
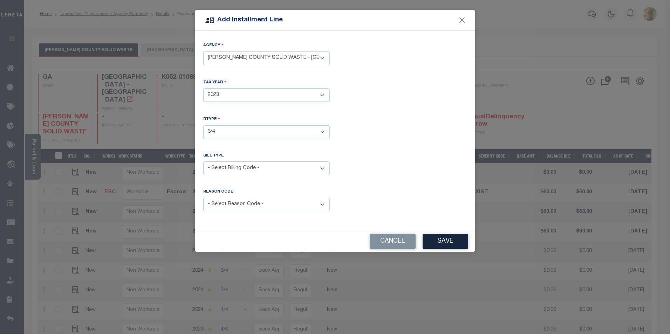
click at [218, 166] on select "- Select Billing Code - Regular Delinquent Supplemental Corrected/Adjusted Bill…" at bounding box center [266, 169] width 127 height 14
select select "1"
click at [203, 162] on select "- Select Billing Code - Regular Delinquent Supplemental Corrected/Adjusted Bill…" at bounding box center [266, 169] width 127 height 14
click at [234, 203] on select "- Select Reason Code - Payment Reversal Taxable Value Change Assessment Change …" at bounding box center [266, 205] width 127 height 14
select select "12"
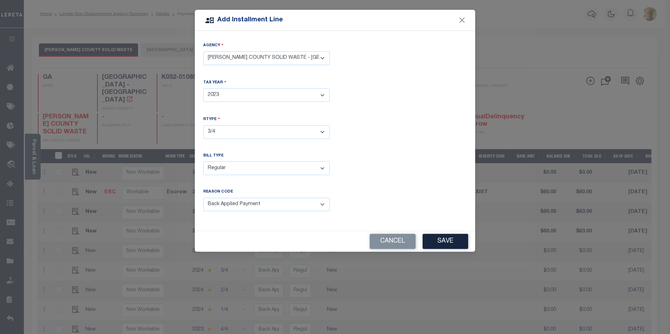
click at [203, 198] on select "- Select Reason Code - Payment Reversal Taxable Value Change Assessment Change …" at bounding box center [266, 205] width 127 height 14
click at [439, 240] on button "Save" at bounding box center [446, 241] width 46 height 15
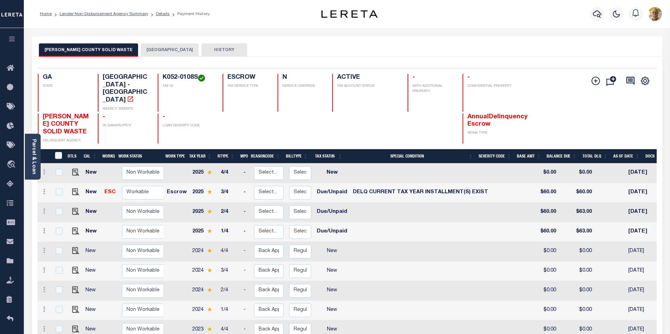
select select
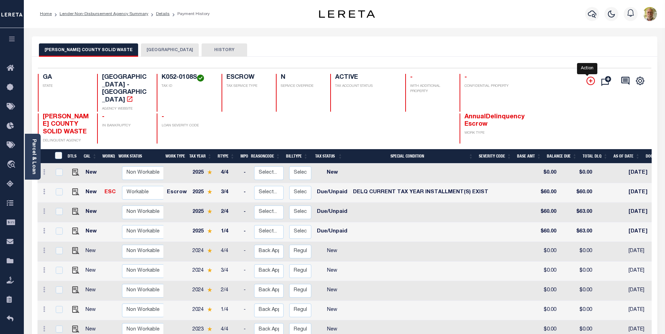
click at [591, 80] on icon "" at bounding box center [591, 81] width 4 height 4
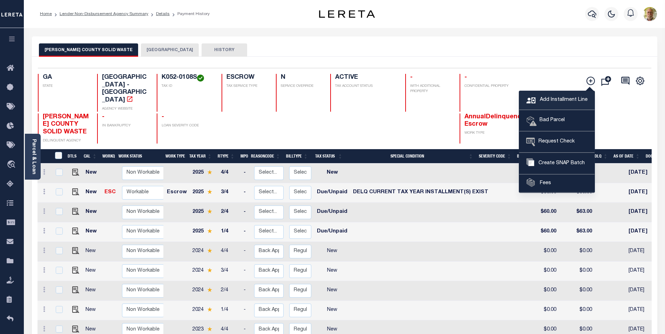
click at [562, 98] on span "Add Installment Line" at bounding box center [562, 100] width 49 height 8
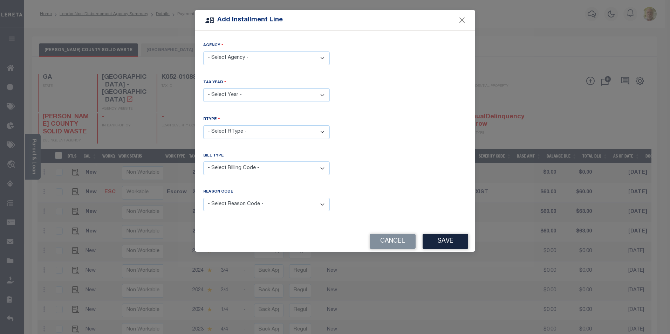
click at [226, 55] on select "- Select Agency - BIBB COUNTY - County MACON-BIBB COUNTY SOLID WASTE - Water Di…" at bounding box center [266, 59] width 127 height 14
select select "7803021551"
click at [203, 52] on select "- Select Agency - BIBB COUNTY - County MACON-BIBB COUNTY SOLID WASTE - Water Di…" at bounding box center [266, 59] width 127 height 14
click at [233, 93] on select "- Select Year - 2019 2020 2021 2022 2023 2024 2025 2026" at bounding box center [266, 95] width 127 height 14
select select "2023"
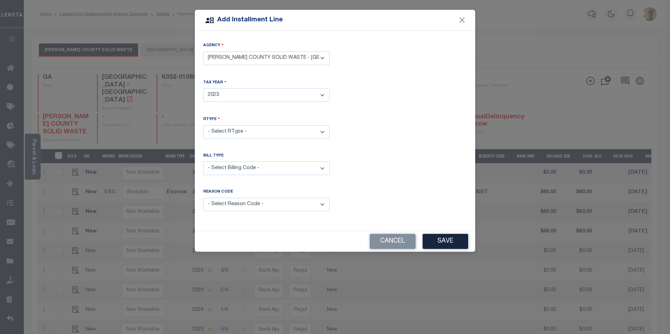
click at [203, 88] on select "- Select Year - 2019 2020 2021 2022 2023 2024 2025 2026" at bounding box center [266, 95] width 127 height 14
click at [234, 127] on select "- Select RType - 1/4 2/4 3/4 4/4" at bounding box center [266, 132] width 127 height 14
select select "1"
click at [203, 125] on select "- Select RType - 1/4 2/4 3/4 4/4" at bounding box center [266, 132] width 127 height 14
drag, startPoint x: 228, startPoint y: 167, endPoint x: 230, endPoint y: 174, distance: 7.6
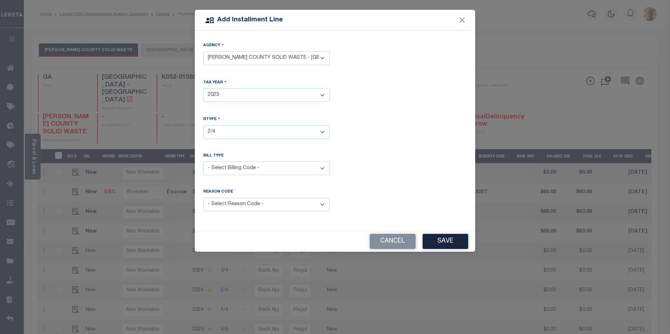
click at [228, 167] on select "- Select Billing Code - Regular Delinquent Supplemental Corrected/Adjusted Bill…" at bounding box center [266, 169] width 127 height 14
select select "1"
click at [203, 162] on select "- Select Billing Code - Regular Delinquent Supplemental Corrected/Adjusted Bill…" at bounding box center [266, 169] width 127 height 14
click at [238, 200] on select "- Select Reason Code - Payment Reversal Taxable Value Change Assessment Change …" at bounding box center [266, 205] width 127 height 14
select select "12"
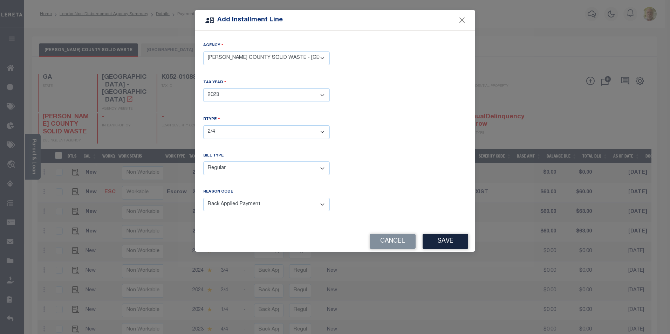
click at [203, 198] on select "- Select Reason Code - Payment Reversal Taxable Value Change Assessment Change …" at bounding box center [266, 205] width 127 height 14
click at [446, 238] on button "Save" at bounding box center [446, 241] width 46 height 15
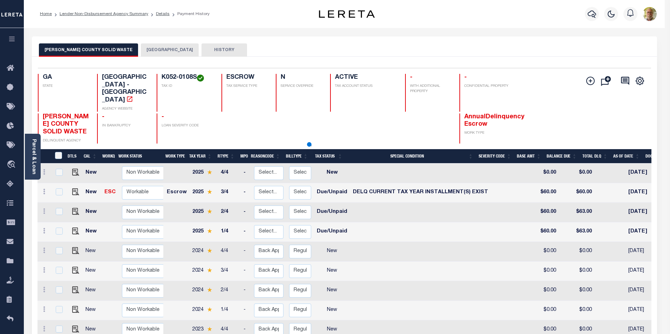
select select
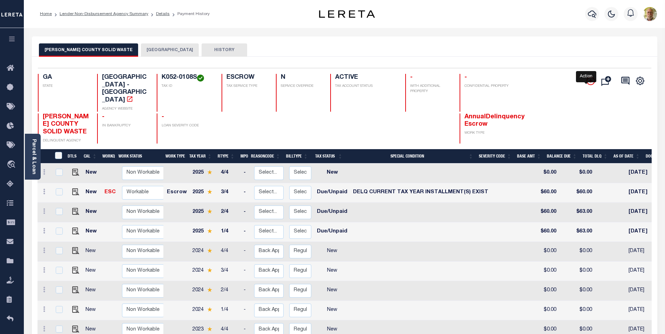
click at [589, 80] on icon "" at bounding box center [590, 81] width 8 height 8
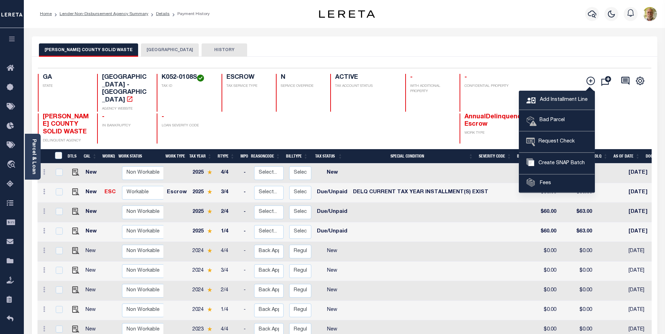
click at [557, 98] on span "Add Installment Line" at bounding box center [562, 100] width 49 height 8
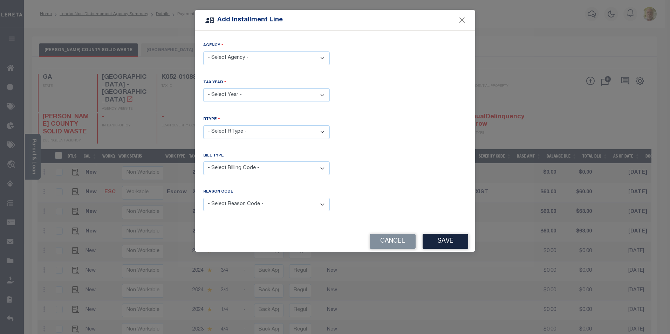
drag, startPoint x: 241, startPoint y: 59, endPoint x: 240, endPoint y: 63, distance: 3.9
click at [241, 59] on select "- Select Agency - BIBB COUNTY - County MACON-BIBB COUNTY SOLID WASTE - Water Di…" at bounding box center [266, 59] width 127 height 14
select select "7803021551"
click at [203, 52] on select "- Select Agency - BIBB COUNTY - County MACON-BIBB COUNTY SOLID WASTE - Water Di…" at bounding box center [266, 59] width 127 height 14
drag, startPoint x: 236, startPoint y: 92, endPoint x: 234, endPoint y: 95, distance: 3.8
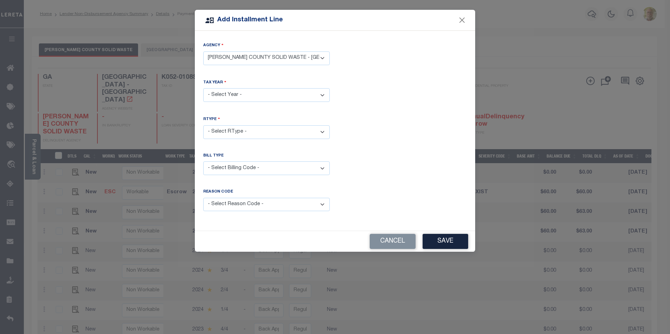
click at [236, 92] on select "- Select Year - 2019 2020 2021 2022 2023 2024 2025 2026" at bounding box center [266, 95] width 127 height 14
select select "2023"
click at [203, 88] on select "- Select Year - 2019 2020 2021 2022 2023 2024 2025 2026" at bounding box center [266, 95] width 127 height 14
drag, startPoint x: 235, startPoint y: 130, endPoint x: 233, endPoint y: 135, distance: 4.9
click at [235, 130] on select "- Select RType - 1/4 2/4 3/4 4/4" at bounding box center [266, 132] width 127 height 14
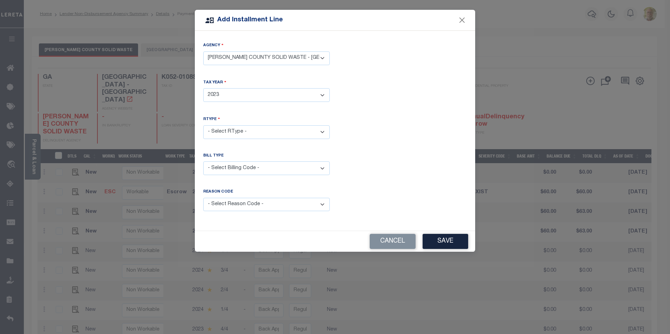
select select "0"
click at [203, 125] on select "- Select RType - 1/4 2/4 3/4 4/4" at bounding box center [266, 132] width 127 height 14
drag, startPoint x: 233, startPoint y: 162, endPoint x: 233, endPoint y: 167, distance: 5.3
click at [233, 162] on select "- Select Billing Code - Regular Delinquent Supplemental Corrected/Adjusted Bill…" at bounding box center [266, 169] width 127 height 14
select select "1"
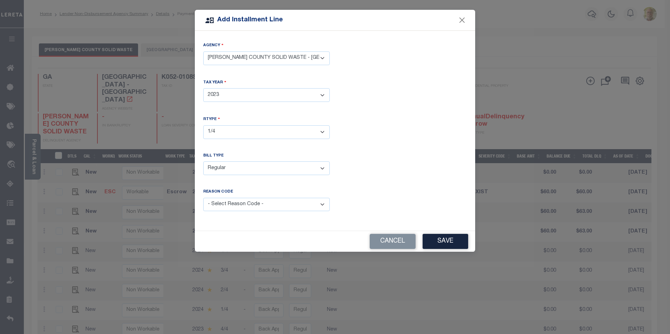
click at [203, 162] on select "- Select Billing Code - Regular Delinquent Supplemental Corrected/Adjusted Bill…" at bounding box center [266, 169] width 127 height 14
drag, startPoint x: 237, startPoint y: 204, endPoint x: 239, endPoint y: 209, distance: 5.5
click at [238, 205] on select "- Select Reason Code - Payment Reversal Taxable Value Change Assessment Change …" at bounding box center [266, 205] width 127 height 14
select select "12"
click at [203, 198] on select "- Select Reason Code - Payment Reversal Taxable Value Change Assessment Change …" at bounding box center [266, 205] width 127 height 14
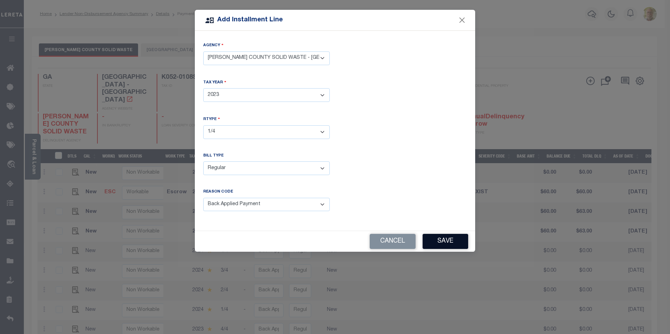
click at [443, 239] on button "Save" at bounding box center [446, 241] width 46 height 15
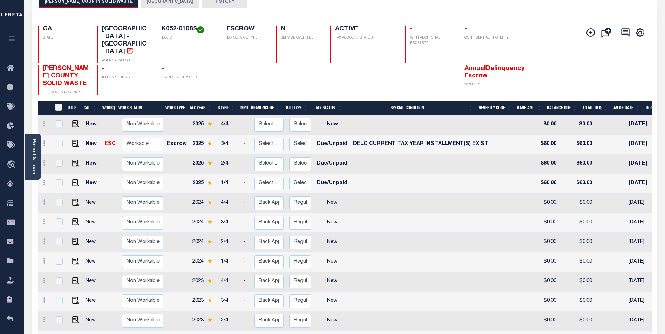
scroll to position [105, 0]
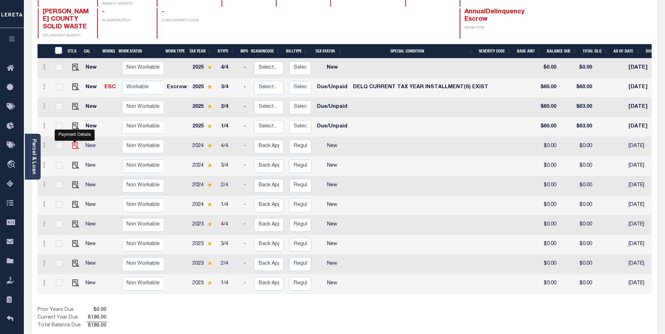
click at [74, 142] on img at bounding box center [75, 145] width 7 height 7
checkbox input "true"
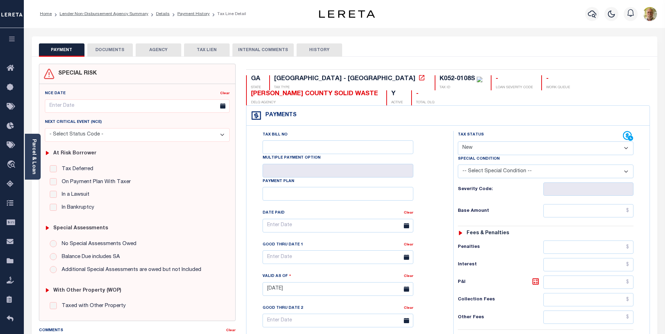
click at [489, 147] on select "- Select Status Code - Open Due/Unpaid Paid Incomplete No Tax Due Internal Refu…" at bounding box center [546, 149] width 176 height 14
select select "DUE"
click at [458, 142] on select "- Select Status Code - Open Due/Unpaid Paid Incomplete No Tax Due Internal Refu…" at bounding box center [546, 149] width 176 height 14
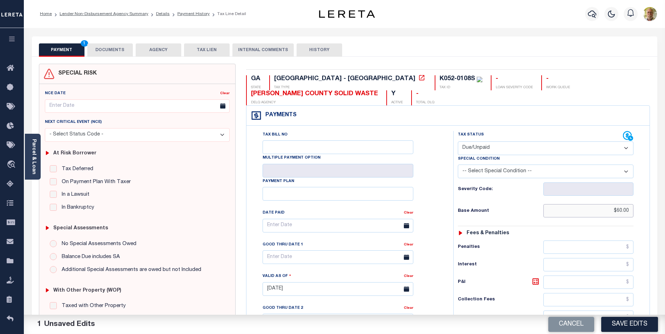
type input "$60.00"
type input "$7.24"
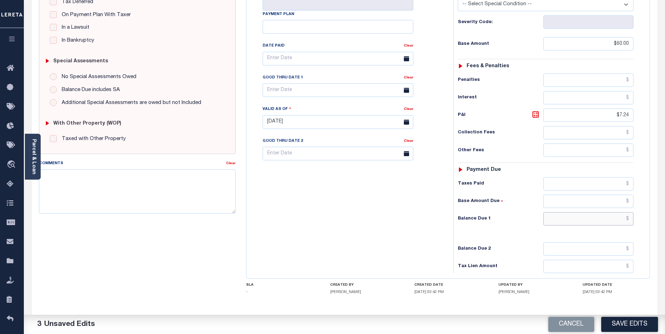
scroll to position [185, 0]
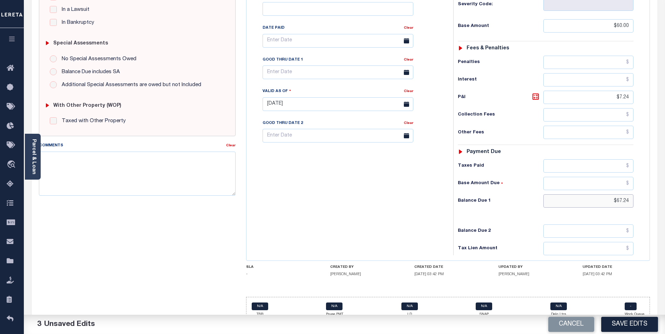
type input "$67.24"
click at [291, 77] on input "text" at bounding box center [337, 73] width 151 height 14
click at [302, 165] on span "30" at bounding box center [301, 168] width 14 height 14
type input "[DATE]"
click at [630, 324] on button "Save Edits" at bounding box center [629, 324] width 57 height 15
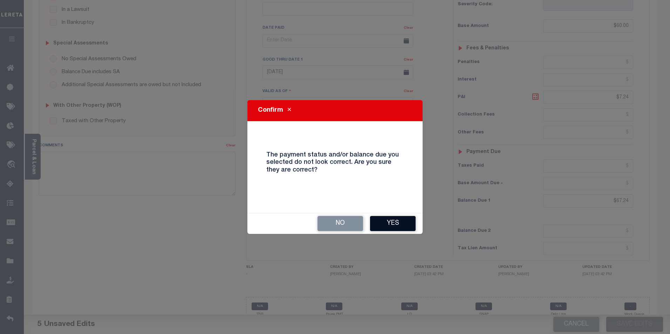
click at [395, 221] on button "Yes" at bounding box center [393, 223] width 46 height 15
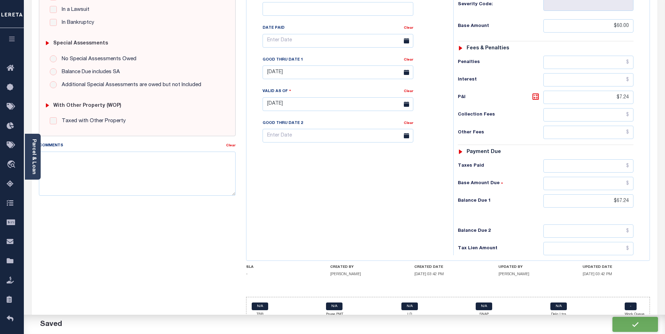
checkbox input "false"
type input "$60"
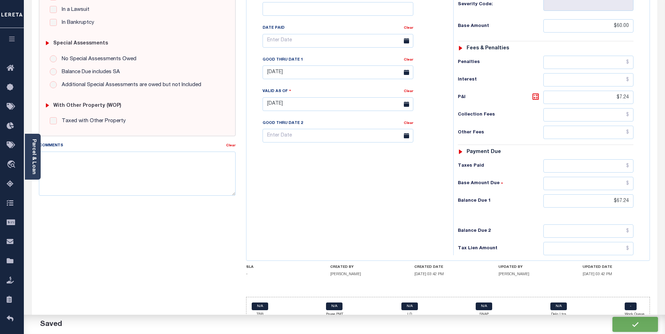
type input "$7.24"
type input "$67.24"
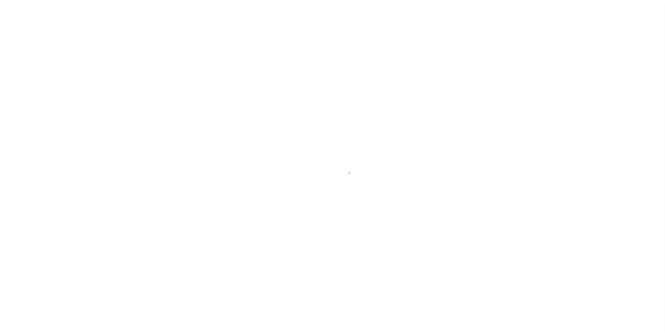
scroll to position [7, 0]
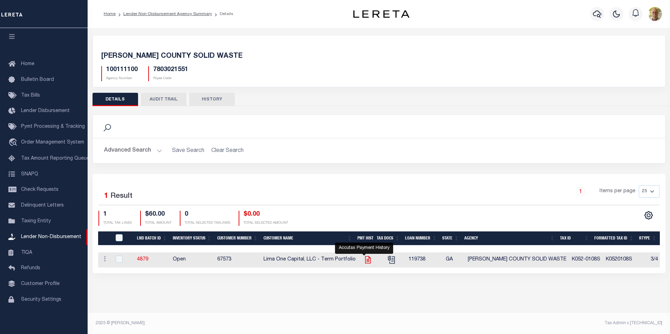
click at [365, 259] on icon "" at bounding box center [367, 259] width 9 height 9
checkbox input "true"
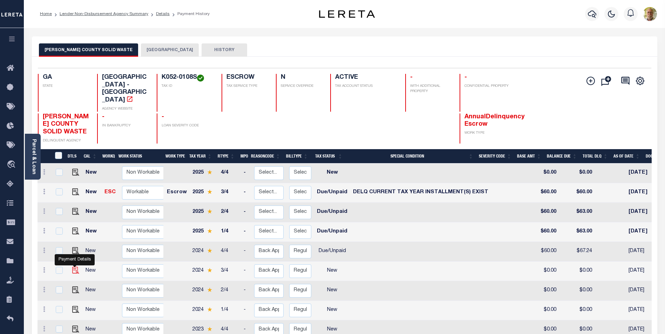
click at [76, 267] on img "" at bounding box center [75, 270] width 7 height 7
checkbox input "true"
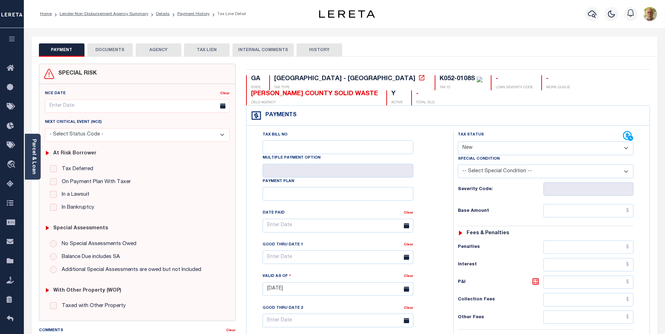
click at [483, 151] on select "- Select Status Code - Open Due/Unpaid Paid Incomplete No Tax Due Internal Refu…" at bounding box center [546, 149] width 176 height 14
select select "DUE"
click at [458, 142] on select "- Select Status Code - Open Due/Unpaid Paid Incomplete No Tax Due Internal Refu…" at bounding box center [546, 149] width 176 height 14
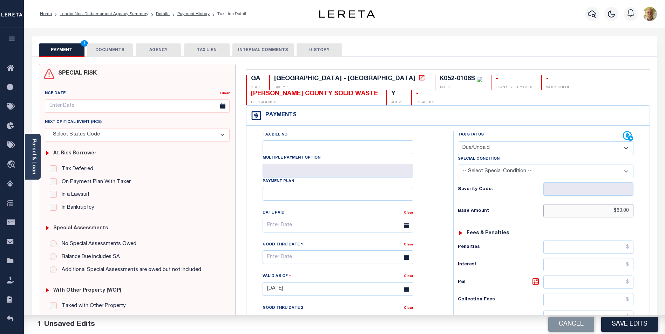
type input "$60.00"
type input "$7.24"
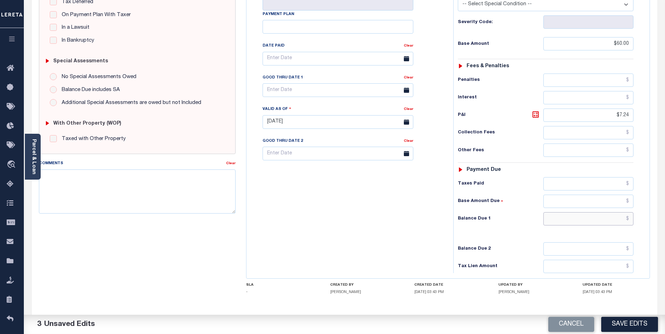
scroll to position [185, 0]
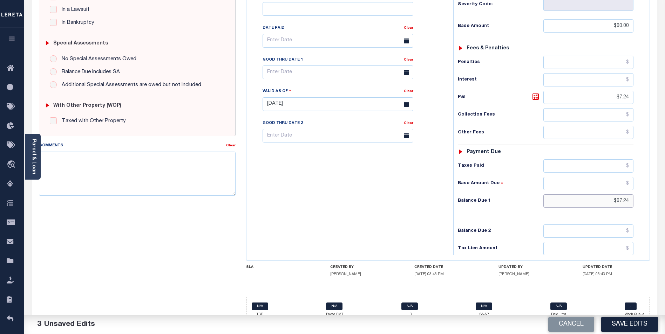
type input "$67.24"
click at [316, 75] on input "text" at bounding box center [337, 73] width 151 height 14
click at [301, 165] on span "30" at bounding box center [301, 168] width 14 height 14
type input "[DATE]"
click at [633, 323] on button "Save Edits" at bounding box center [629, 324] width 57 height 15
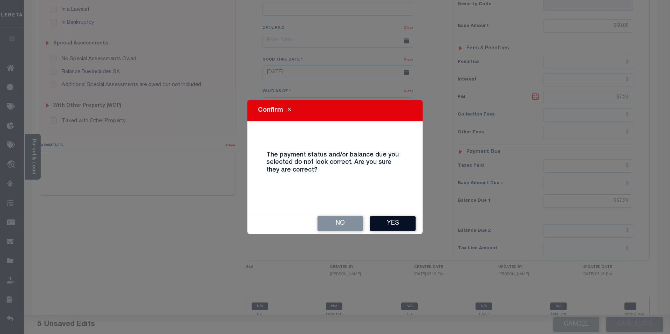
click at [385, 220] on button "Yes" at bounding box center [393, 223] width 46 height 15
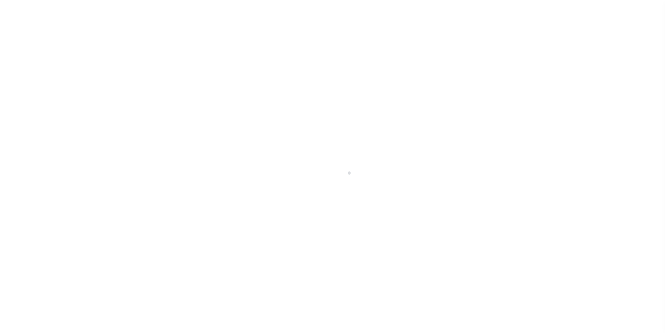
scroll to position [7, 0]
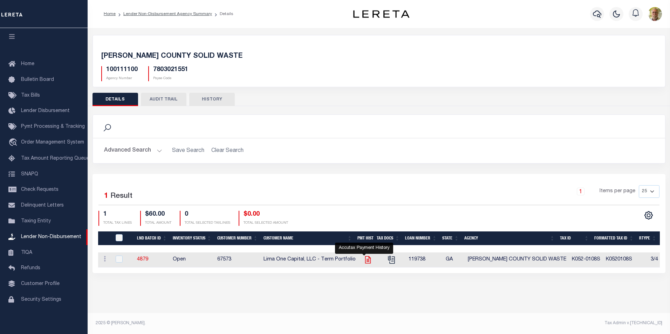
click at [364, 259] on icon "" at bounding box center [367, 259] width 9 height 9
checkbox input "true"
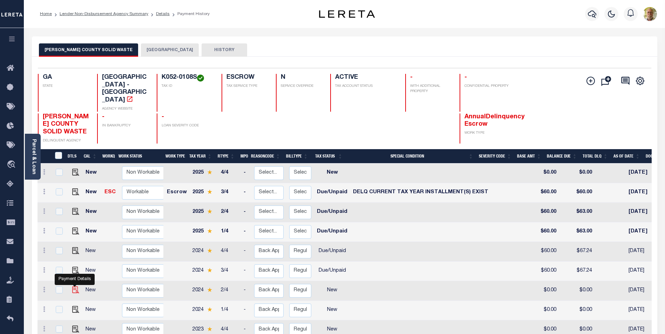
click at [74, 287] on img "" at bounding box center [75, 290] width 7 height 7
checkbox input "true"
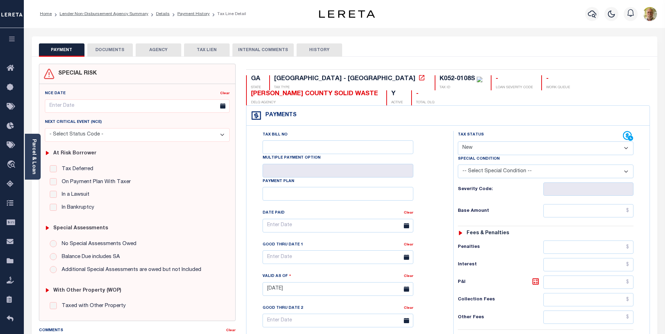
click at [496, 149] on select "- Select Status Code - Open Due/Unpaid Paid Incomplete No Tax Due Internal Refu…" at bounding box center [546, 149] width 176 height 14
select select "DUE"
click at [458, 142] on select "- Select Status Code - Open Due/Unpaid Paid Incomplete No Tax Due Internal Refu…" at bounding box center [546, 149] width 176 height 14
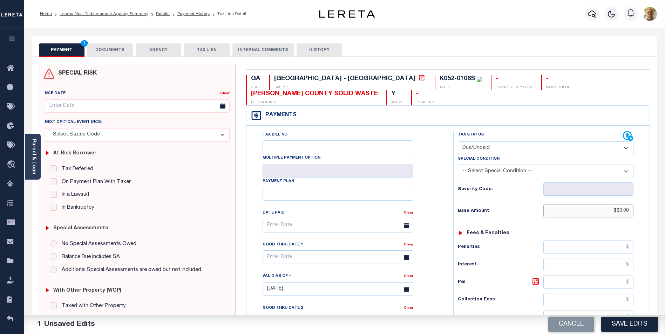
type input "$60.00"
type input "$7.24"
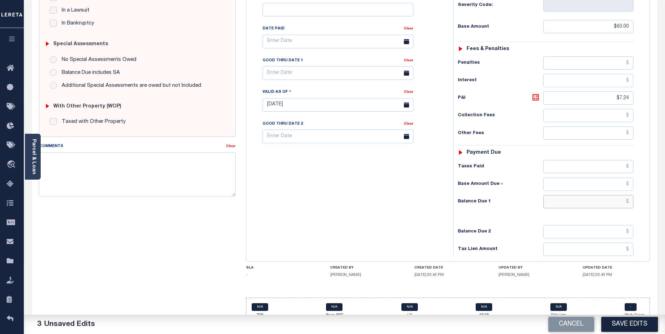
scroll to position [185, 0]
type input "$67.24"
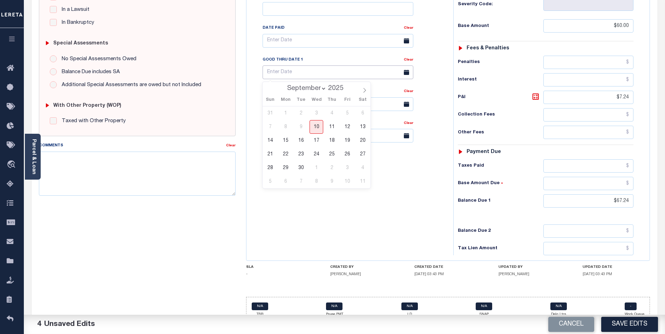
click at [307, 74] on input "text" at bounding box center [337, 73] width 151 height 14
click at [302, 167] on span "30" at bounding box center [301, 168] width 14 height 14
type input "[DATE]"
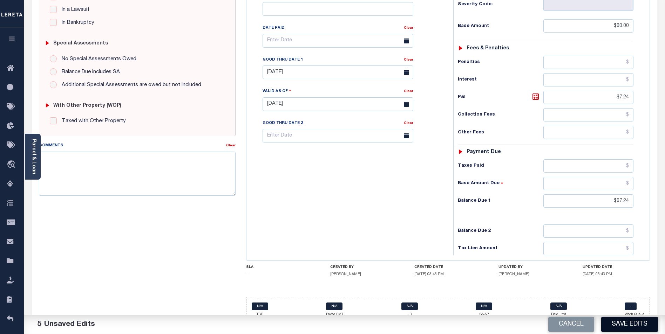
click at [639, 324] on button "Save Edits" at bounding box center [629, 324] width 57 height 15
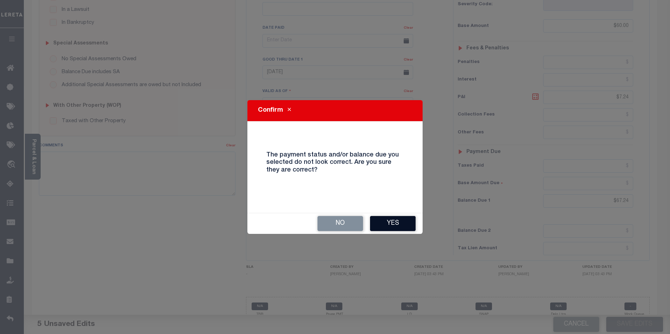
click at [393, 221] on button "Yes" at bounding box center [393, 223] width 46 height 15
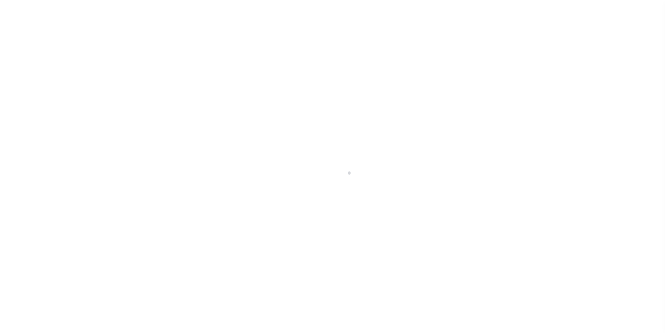
scroll to position [7, 0]
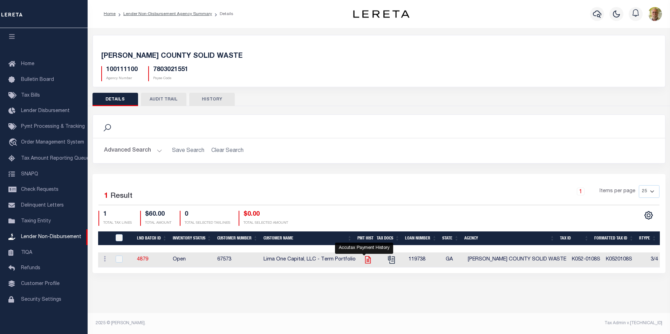
click at [366, 259] on icon "" at bounding box center [368, 260] width 6 height 7
checkbox input "true"
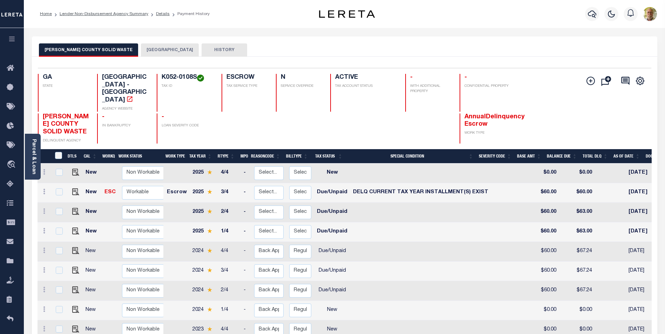
scroll to position [1, 0]
click at [76, 306] on img "" at bounding box center [75, 309] width 7 height 7
checkbox input "true"
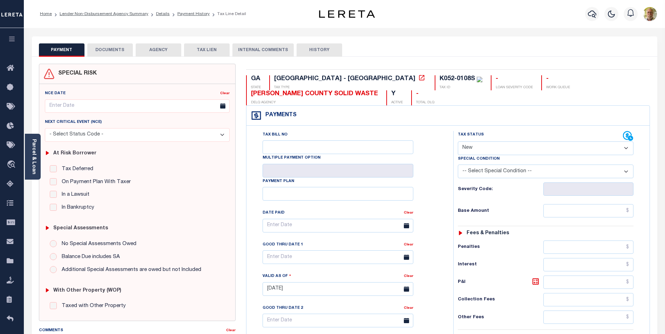
click at [480, 150] on select "- Select Status Code - Open Due/Unpaid Paid Incomplete No Tax Due Internal Refu…" at bounding box center [546, 149] width 176 height 14
select select "DUE"
click at [458, 142] on select "- Select Status Code - Open Due/Unpaid Paid Incomplete No Tax Due Internal Refu…" at bounding box center [546, 149] width 176 height 14
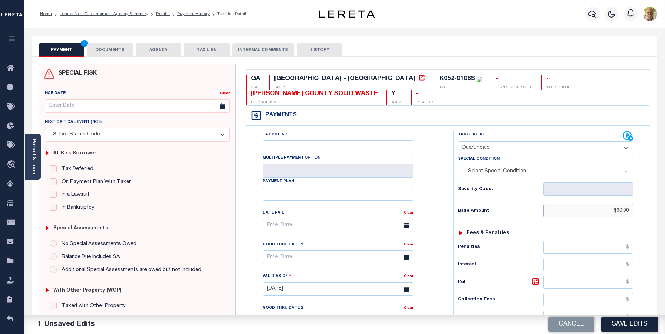
type input "$60.00"
type input "$7.24"
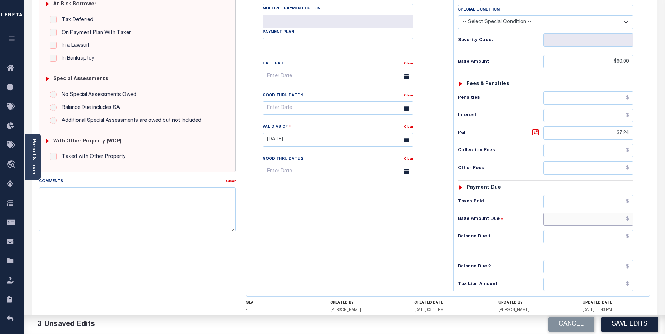
scroll to position [185, 0]
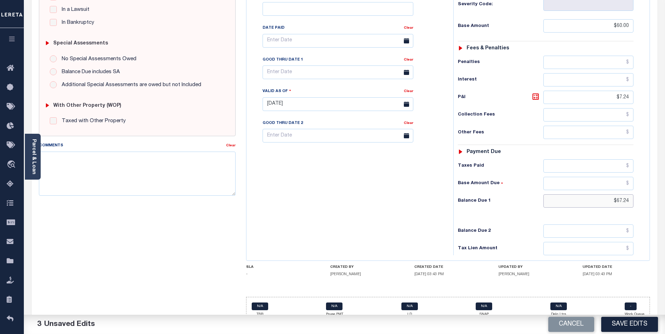
type input "$67.24"
click at [307, 74] on input "text" at bounding box center [337, 73] width 151 height 14
click at [300, 165] on span "30" at bounding box center [301, 168] width 14 height 14
type input "[DATE]"
click at [628, 323] on button "Save Edits" at bounding box center [629, 324] width 57 height 15
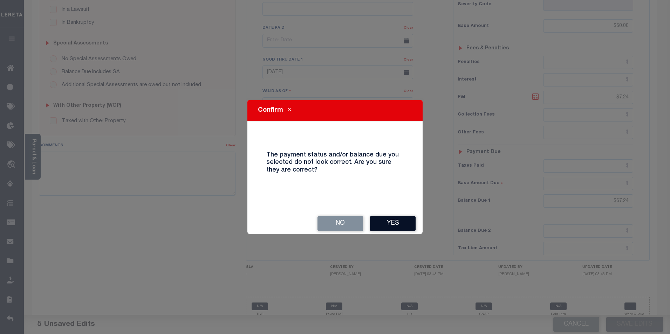
click at [398, 218] on button "Yes" at bounding box center [393, 223] width 46 height 15
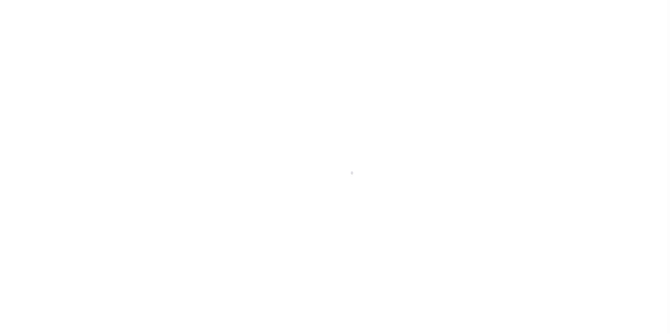
scroll to position [7, 0]
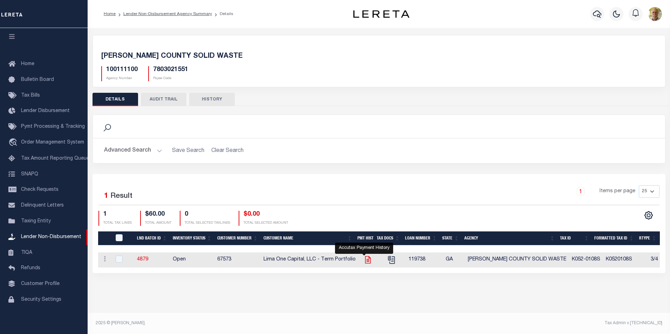
click at [366, 259] on icon "" at bounding box center [367, 259] width 9 height 9
checkbox input "true"
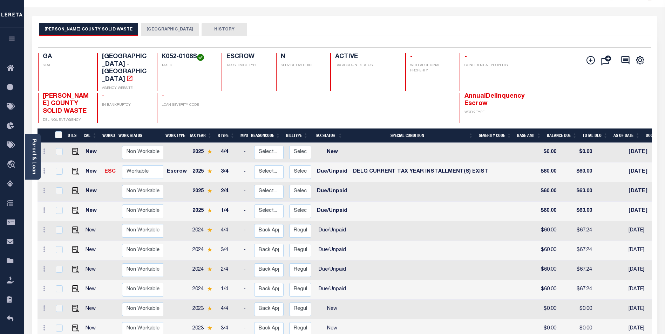
scroll to position [110, 0]
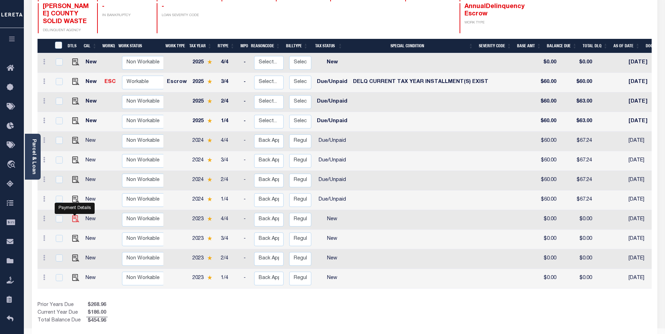
click at [75, 216] on img "" at bounding box center [75, 219] width 7 height 7
checkbox input "true"
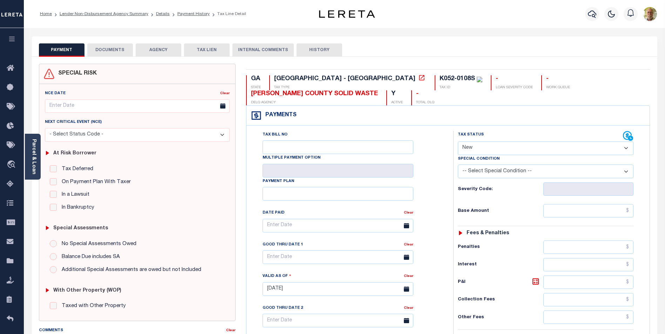
click at [479, 147] on select "- Select Status Code - Open Due/Unpaid Paid Incomplete No Tax Due Internal Refu…" at bounding box center [546, 149] width 176 height 14
select select "DUE"
click at [458, 142] on select "- Select Status Code - Open Due/Unpaid Paid Incomplete No Tax Due Internal Refu…" at bounding box center [546, 149] width 176 height 14
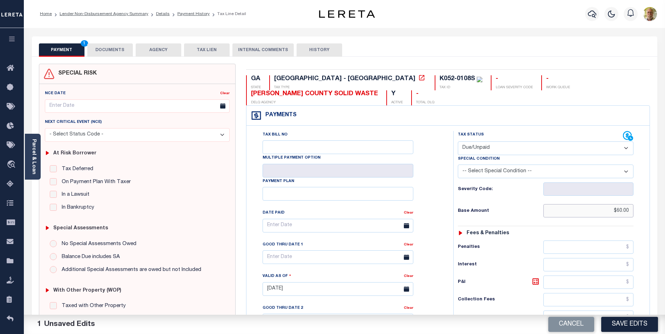
type input "$60.00"
type input "$47.26"
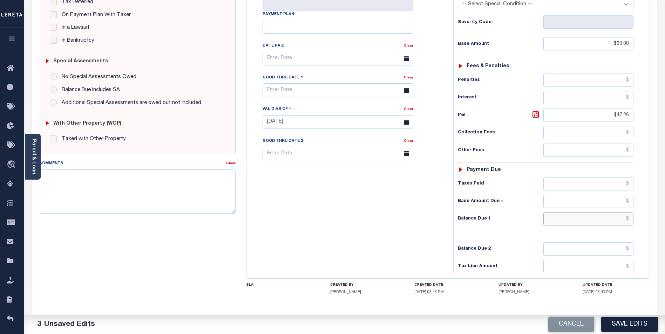
scroll to position [185, 0]
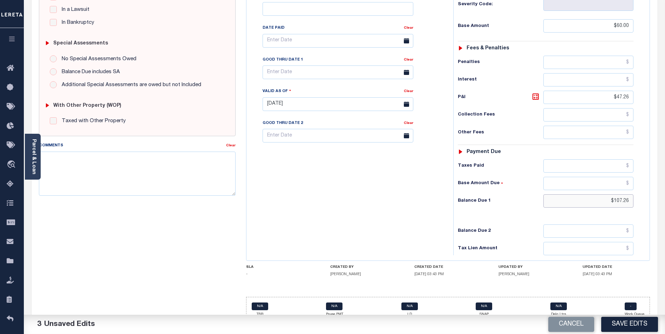
type input "$107.26"
click at [328, 73] on input "text" at bounding box center [337, 73] width 151 height 14
click at [302, 166] on span "30" at bounding box center [301, 168] width 14 height 14
type input "[DATE]"
click at [631, 323] on button "Save Edits" at bounding box center [629, 324] width 57 height 15
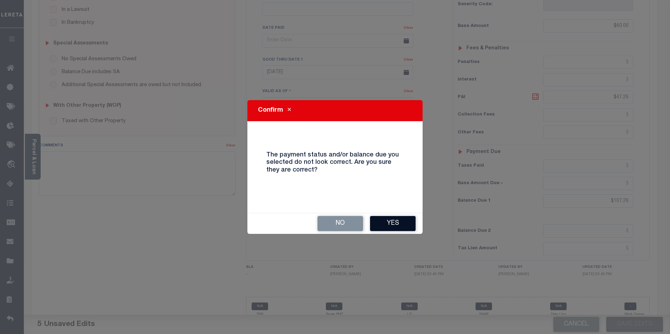
click at [396, 220] on button "Yes" at bounding box center [393, 223] width 46 height 15
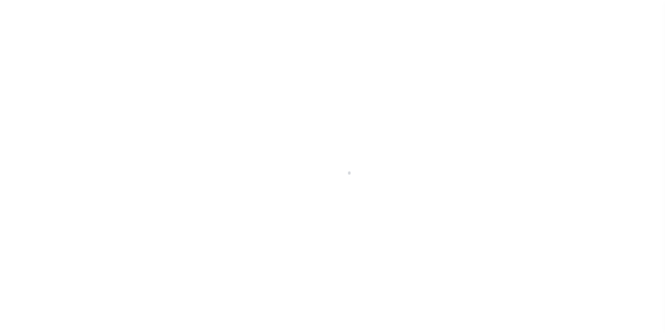
scroll to position [7, 0]
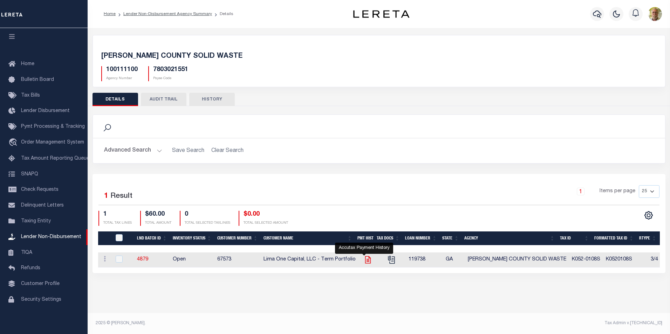
click at [366, 259] on icon "" at bounding box center [368, 260] width 6 height 7
checkbox input "true"
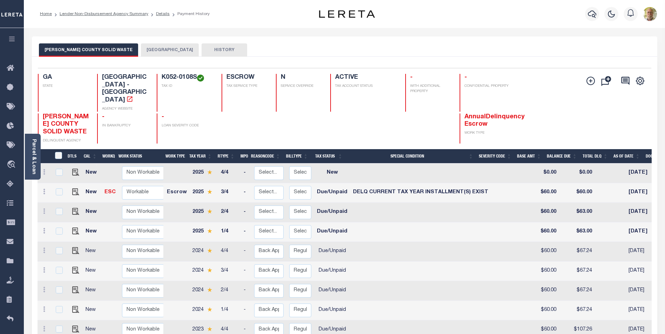
scroll to position [99, 0]
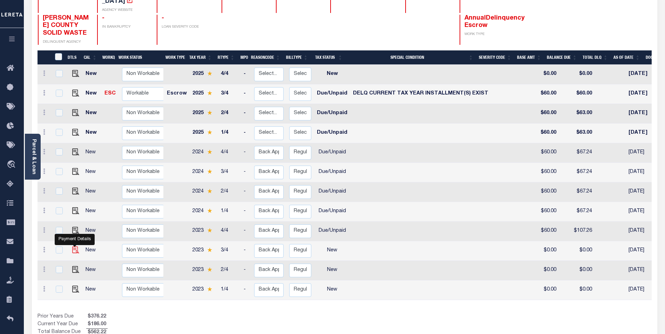
click at [75, 247] on img "" at bounding box center [75, 250] width 7 height 7
checkbox input "true"
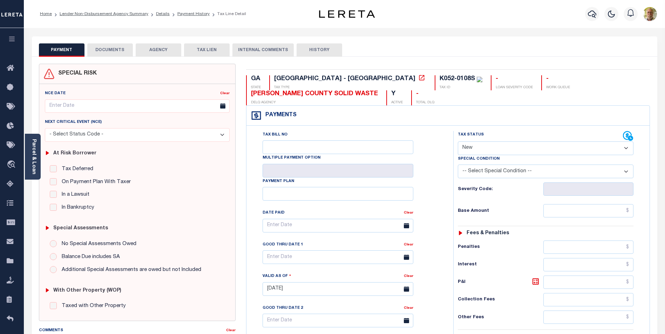
click at [495, 145] on select "- Select Status Code - Open Due/Unpaid Paid Incomplete No Tax Due Internal Refu…" at bounding box center [546, 149] width 176 height 14
select select "DUE"
click at [458, 142] on select "- Select Status Code - Open Due/Unpaid Paid Incomplete No Tax Due Internal Refu…" at bounding box center [546, 149] width 176 height 14
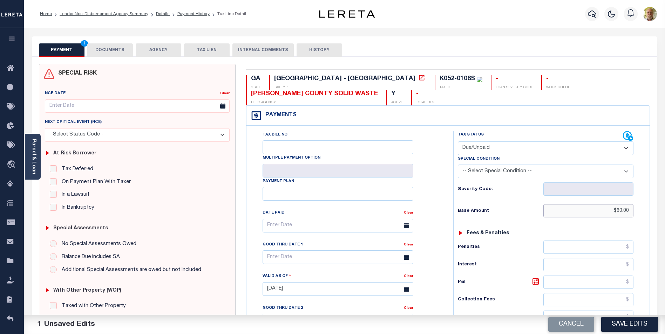
type input "$60.00"
type input "$14.76"
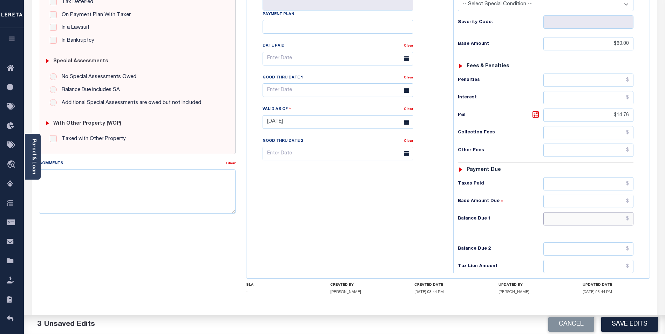
scroll to position [185, 0]
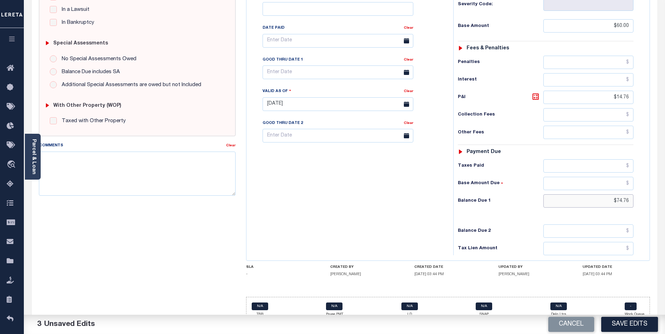
type input "$74.76"
drag, startPoint x: 353, startPoint y: 71, endPoint x: 351, endPoint y: 75, distance: 3.6
click input "text"
click span "30"
type input "[DATE]"
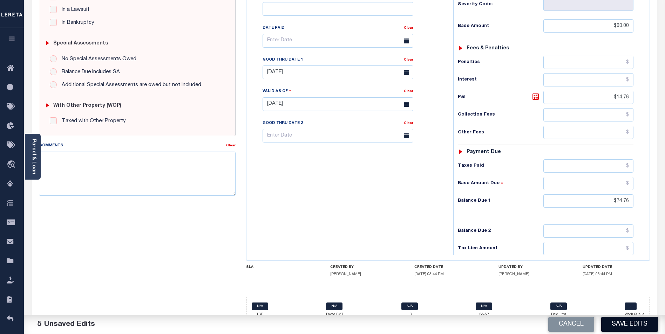
click button "Save Edits"
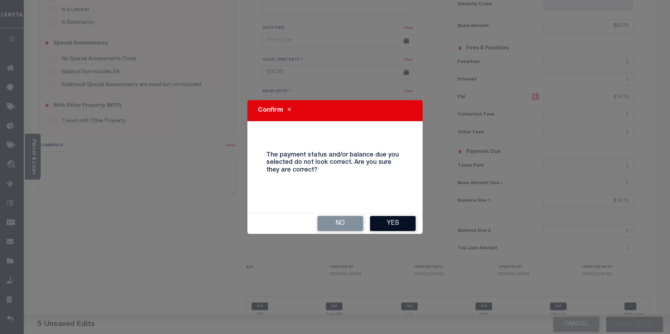
click button "Yes"
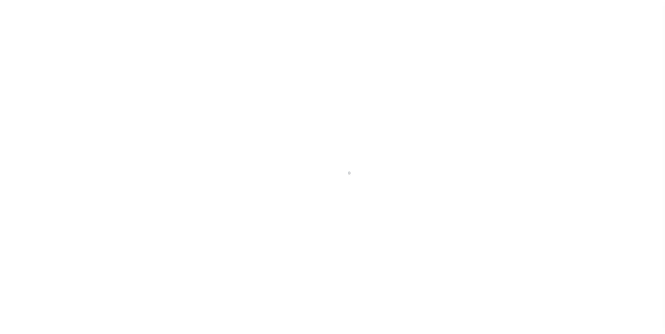
scroll to position [7, 0]
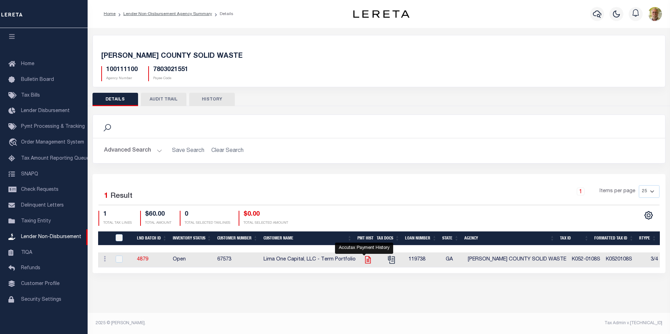
click at [363, 258] on icon "" at bounding box center [367, 259] width 9 height 9
checkbox input "true"
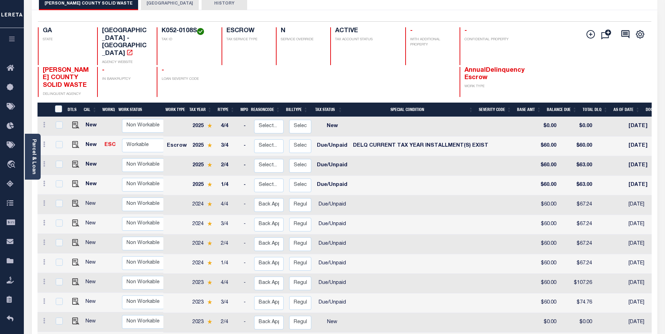
scroll to position [105, 0]
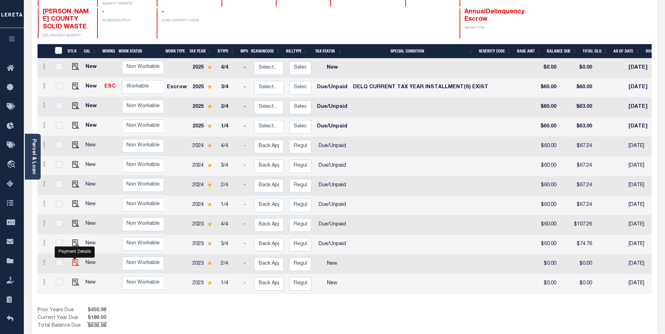
click at [74, 259] on img "" at bounding box center [75, 262] width 7 height 7
checkbox input "true"
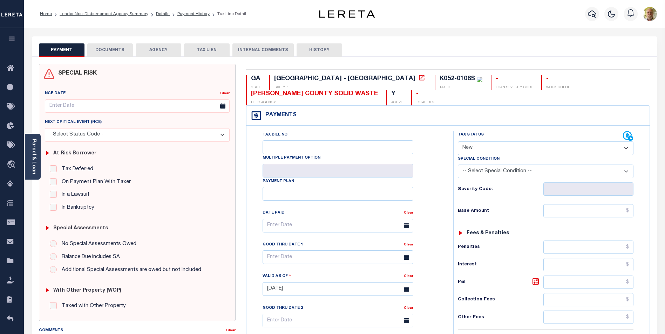
click at [478, 142] on div "Tax Status Status Open Paid" at bounding box center [546, 143] width 176 height 24
click at [486, 145] on select "- Select Status Code - Open Due/Unpaid Paid Incomplete No Tax Due Internal Refu…" at bounding box center [546, 149] width 176 height 14
select select "DUE"
click at [458, 142] on select "- Select Status Code - Open Due/Unpaid Paid Incomplete No Tax Due Internal Refu…" at bounding box center [546, 149] width 176 height 14
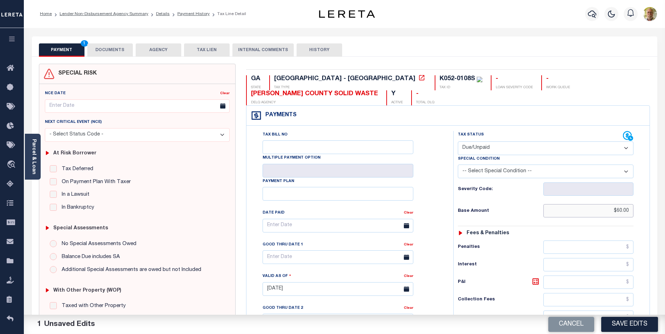
type input "$60.00"
type input "$14.76"
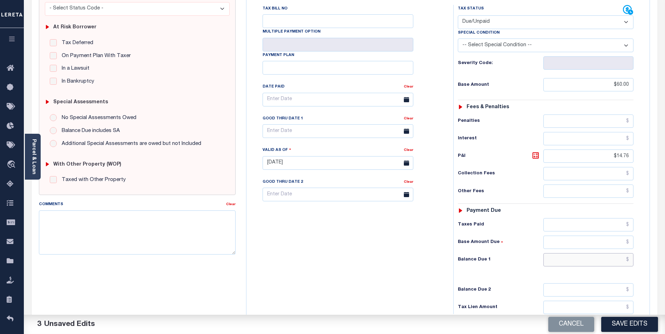
scroll to position [185, 0]
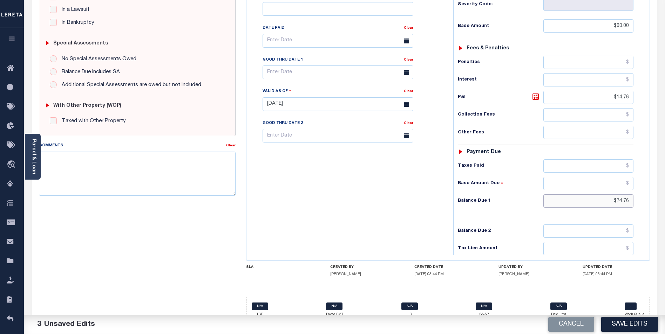
type input "$74.76"
click at [307, 74] on input "text" at bounding box center [337, 73] width 151 height 14
click at [299, 166] on span "30" at bounding box center [301, 168] width 14 height 14
type input "[DATE]"
click at [622, 321] on button "Save Edits" at bounding box center [629, 324] width 57 height 15
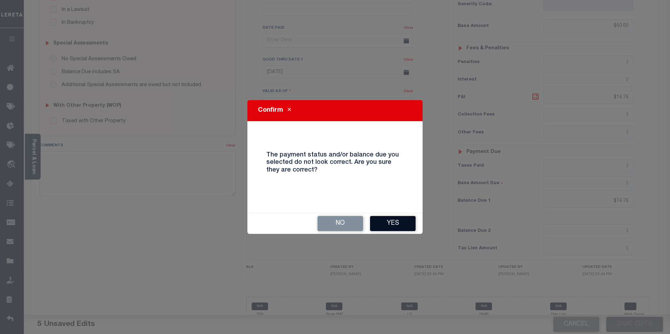
click at [396, 226] on button "Yes" at bounding box center [393, 223] width 46 height 15
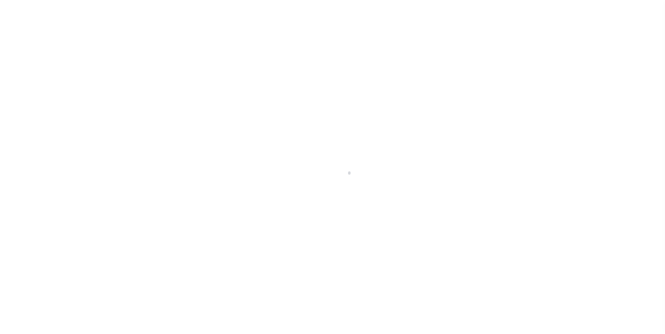
scroll to position [7, 0]
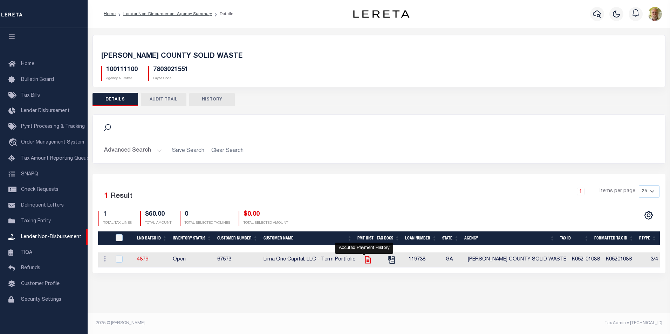
click at [365, 261] on icon "" at bounding box center [368, 260] width 6 height 7
checkbox input "true"
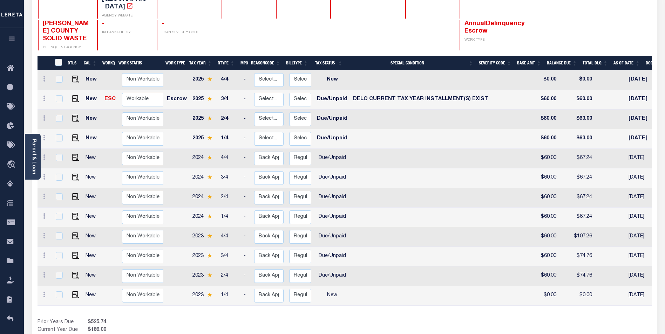
scroll to position [110, 0]
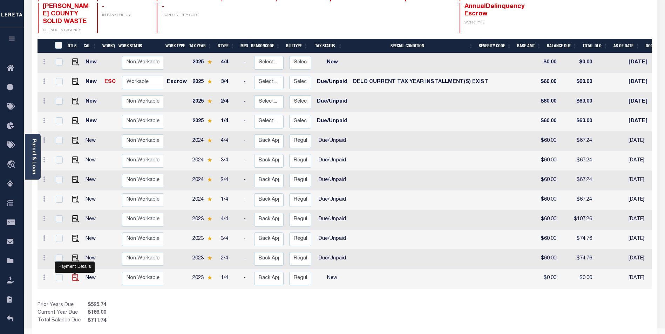
click at [73, 274] on img "" at bounding box center [75, 277] width 7 height 7
checkbox input "true"
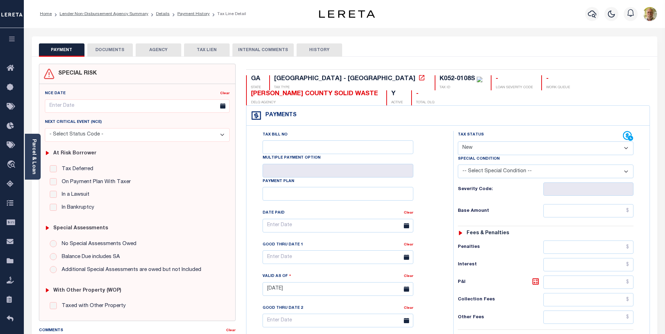
click at [478, 148] on select "- Select Status Code - Open Due/Unpaid Paid Incomplete No Tax Due Internal Refu…" at bounding box center [546, 149] width 176 height 14
select select "DUE"
click at [458, 142] on select "- Select Status Code - Open Due/Unpaid Paid Incomplete No Tax Due Internal Refu…" at bounding box center [546, 149] width 176 height 14
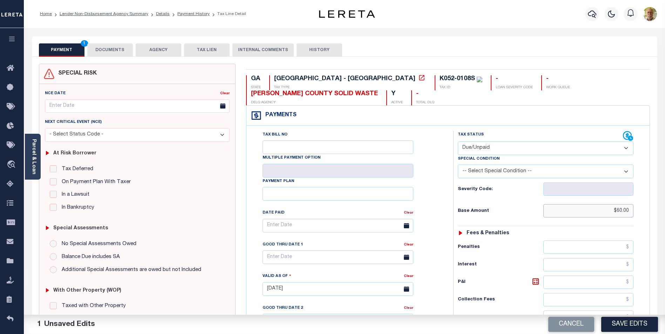
type input "$60.00"
type input "$15.29"
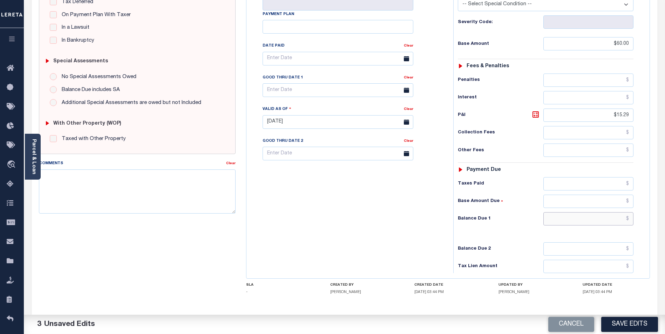
scroll to position [185, 0]
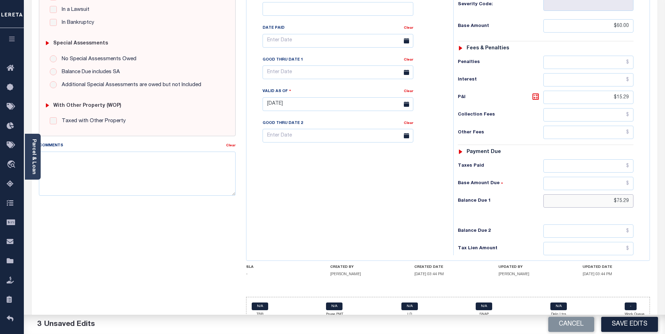
type input "$75.29"
click at [305, 80] on body "Home Lender Non-Disbursement Agency Summary Details Payment History Tax Line De…" at bounding box center [332, 80] width 665 height 530
click at [298, 166] on span "30" at bounding box center [301, 168] width 14 height 14
type input "[DATE]"
click at [138, 162] on textarea "Comments" at bounding box center [137, 174] width 197 height 44
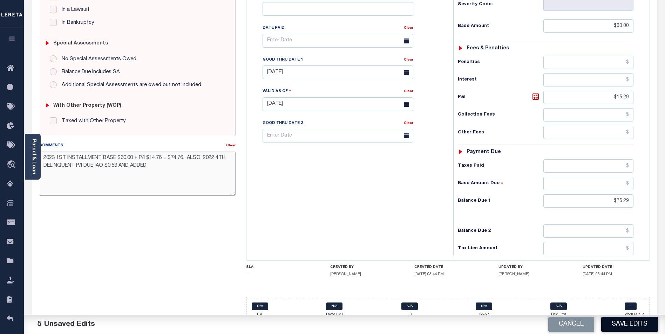
type textarea "2023 1ST INSTALLMENT BASE $60.00 + P/I $14.76 = $74.76. ALSO, 2022 4TH DELINQUE…"
click at [628, 323] on button "Save Edits" at bounding box center [629, 324] width 57 height 15
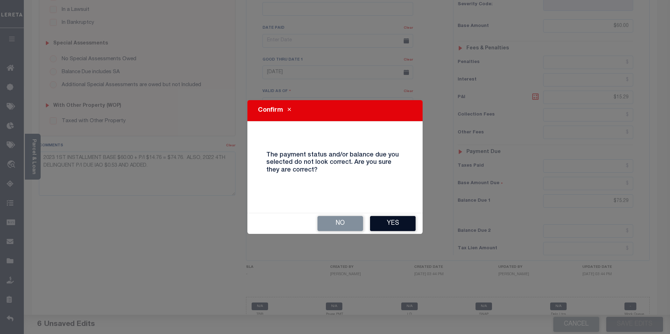
click at [382, 221] on button "Yes" at bounding box center [393, 223] width 46 height 15
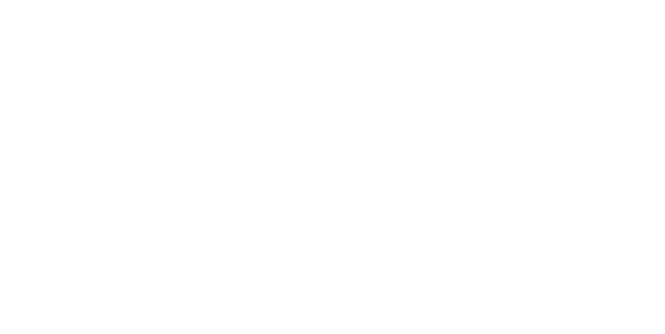
scroll to position [6, 0]
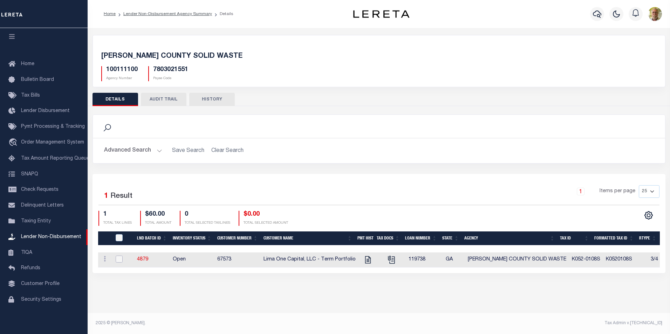
click at [120, 258] on input "checkbox" at bounding box center [119, 259] width 7 height 7
checkbox input "true"
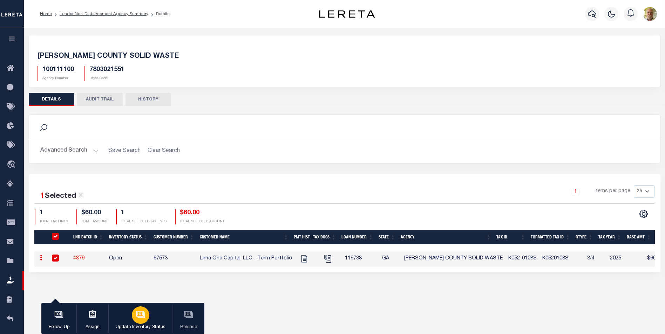
click at [140, 314] on icon "button" at bounding box center [140, 314] width 9 height 9
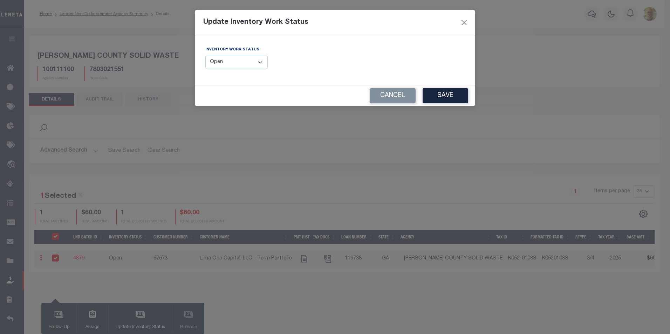
click at [217, 67] on select "--Select-- Open Completed Reported" at bounding box center [236, 63] width 62 height 14
select select "Completed"
click at [205, 56] on select "--Select-- Open Completed Reported" at bounding box center [236, 63] width 62 height 14
click at [443, 91] on button "Save" at bounding box center [446, 95] width 46 height 15
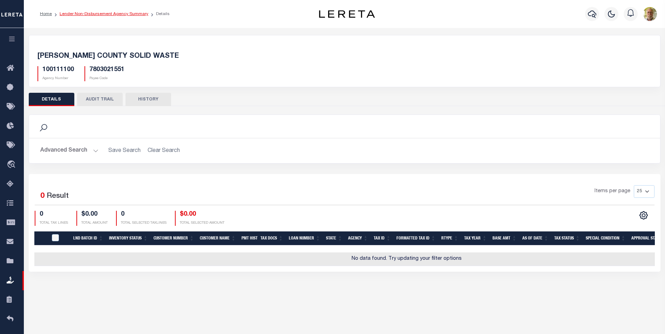
click at [94, 14] on link "Lender Non-Disbursement Agency Summary" at bounding box center [104, 14] width 89 height 4
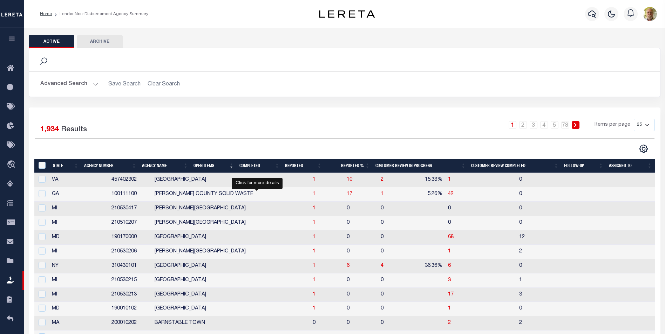
click at [313, 193] on span "1" at bounding box center [314, 194] width 3 height 5
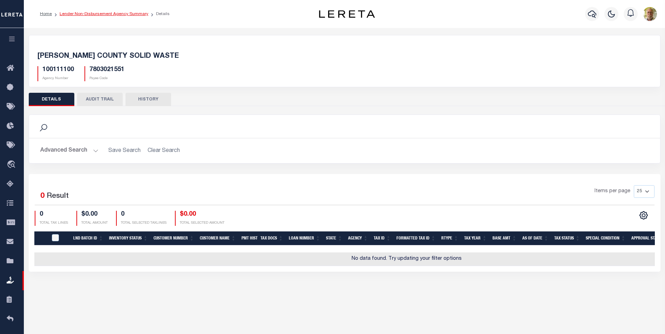
click at [91, 14] on link "Lender Non-Disbursement Agency Summary" at bounding box center [104, 14] width 89 height 4
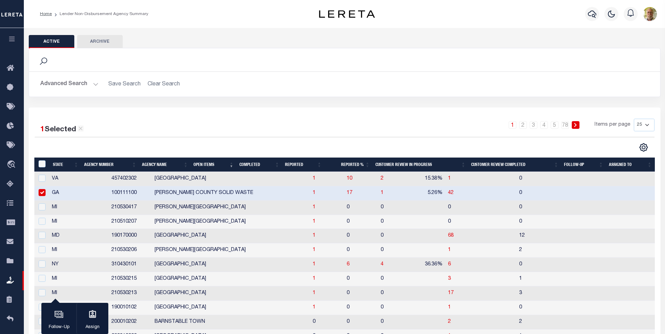
click at [43, 191] on input "checkbox" at bounding box center [42, 192] width 7 height 7
checkbox input "false"
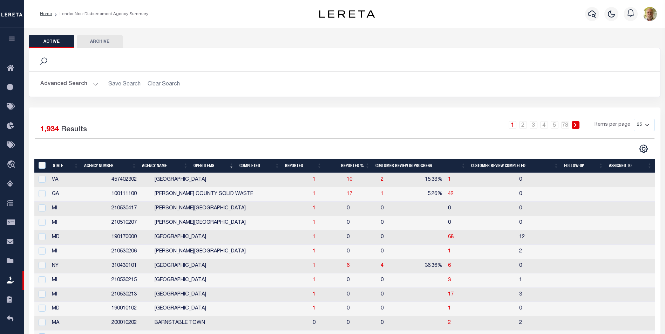
click at [255, 164] on th "Completed" at bounding box center [260, 166] width 46 height 14
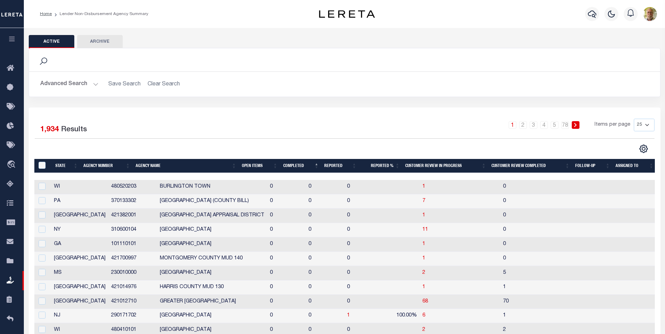
click at [255, 164] on th "Open Items" at bounding box center [259, 166] width 41 height 14
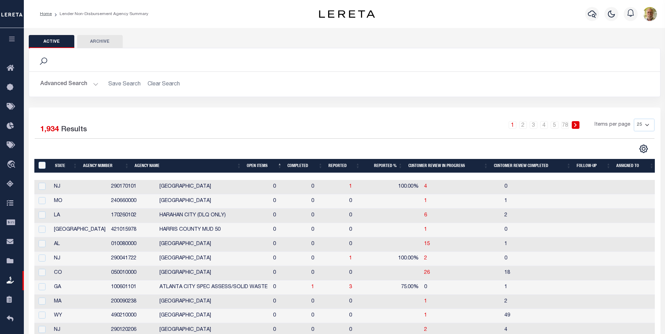
click at [255, 164] on th "Open Items" at bounding box center [264, 166] width 41 height 14
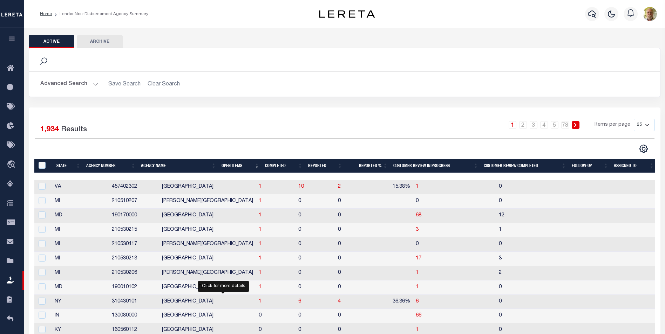
click at [259, 302] on span "1" at bounding box center [260, 301] width 3 height 5
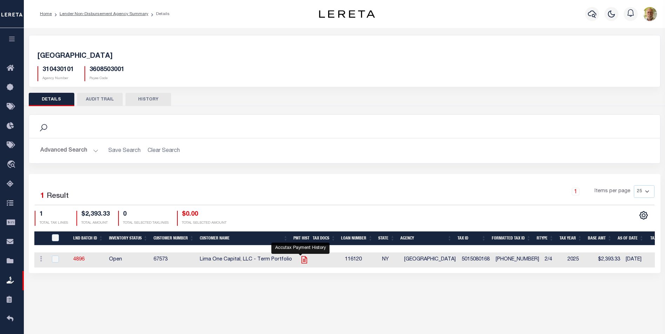
click at [302, 260] on icon "" at bounding box center [304, 260] width 6 height 7
checkbox input "true"
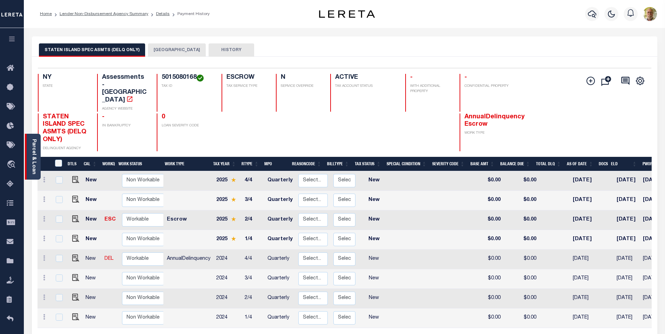
click at [33, 151] on link "Parcel & Loan" at bounding box center [33, 156] width 5 height 35
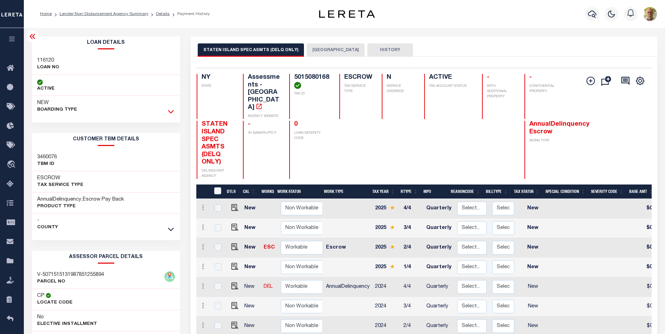
click at [170, 111] on icon at bounding box center [171, 111] width 6 height 7
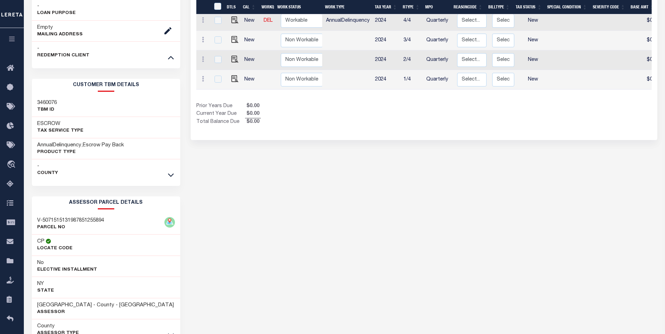
scroll to position [206, 0]
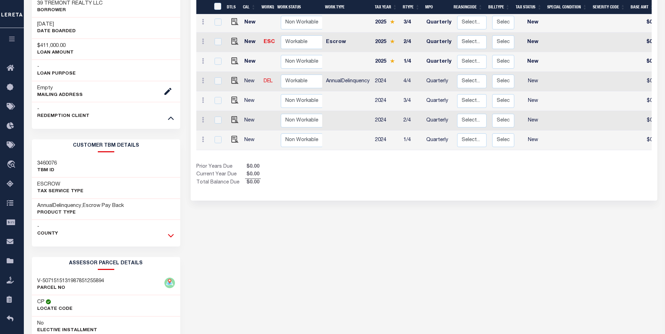
click at [171, 235] on icon at bounding box center [171, 235] width 6 height 7
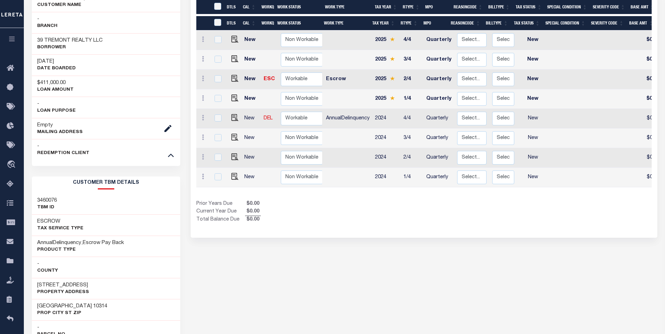
scroll to position [0, 0]
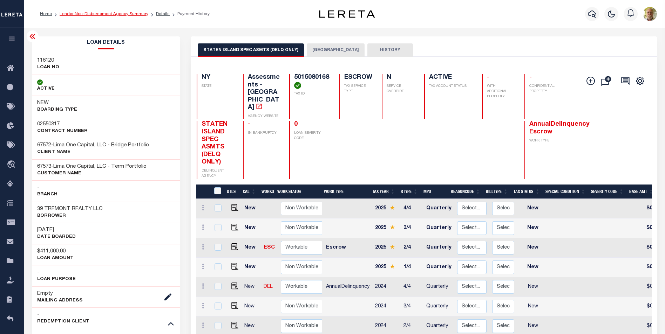
click at [94, 12] on link "Lender Non-Disbursement Agency Summary" at bounding box center [104, 14] width 89 height 4
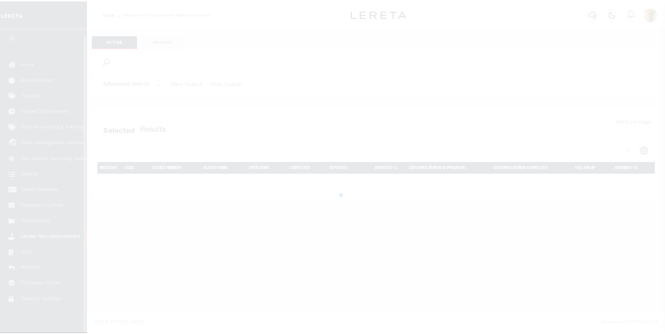
scroll to position [7, 0]
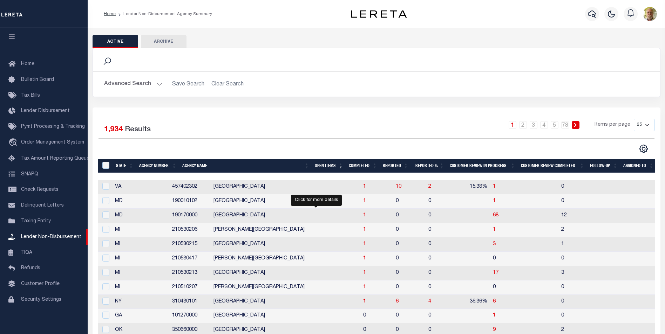
click at [363, 216] on span "1" at bounding box center [364, 215] width 3 height 5
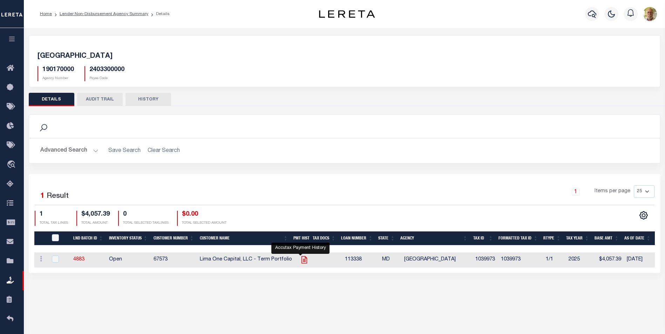
click at [302, 257] on icon "" at bounding box center [304, 260] width 6 height 7
checkbox input "true"
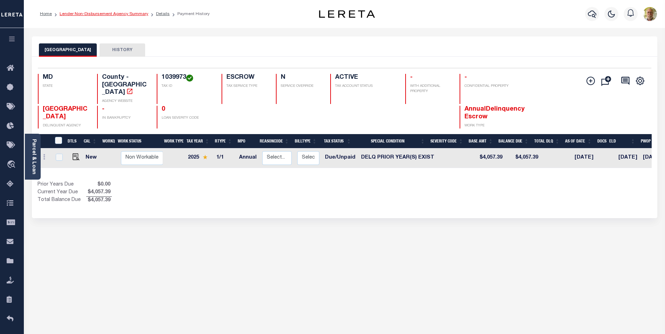
click at [131, 12] on link "Lender Non-Disbursement Agency Summary" at bounding box center [104, 14] width 89 height 4
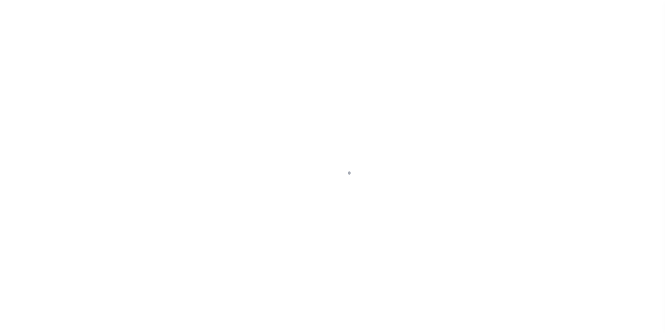
scroll to position [7, 0]
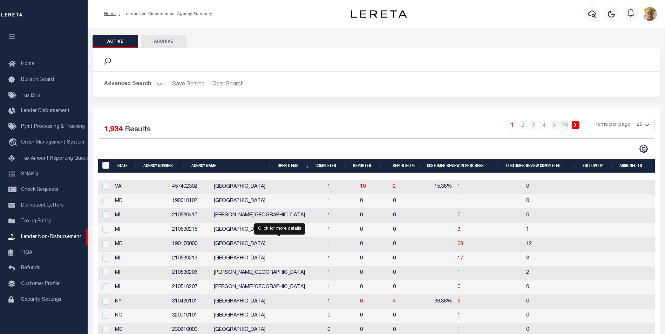
click at [327, 244] on span "1" at bounding box center [328, 244] width 3 height 5
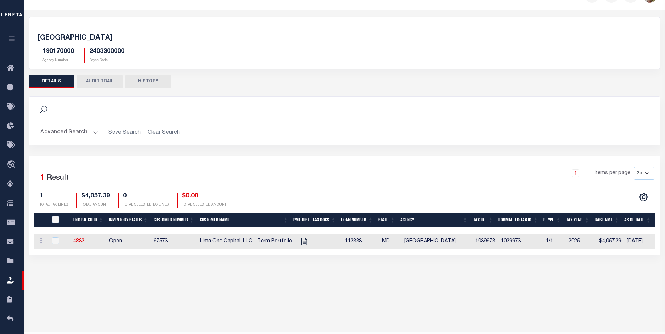
scroll to position [37, 0]
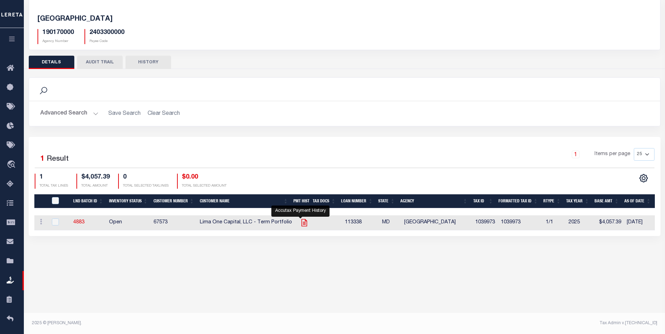
click at [302, 221] on icon "" at bounding box center [304, 222] width 6 height 7
checkbox input "true"
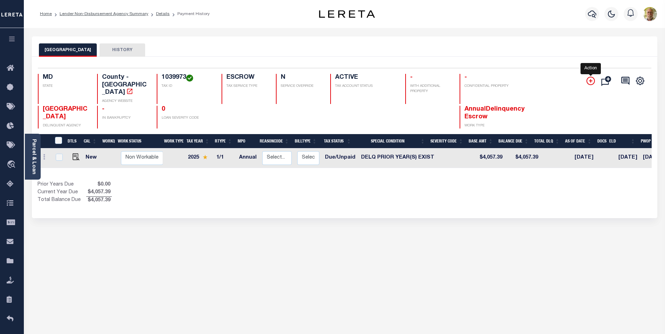
click at [592, 80] on icon "" at bounding box center [590, 81] width 8 height 8
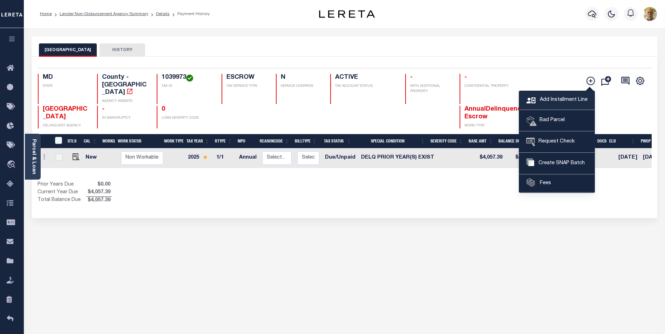
click at [541, 96] on span "Add Installment Line" at bounding box center [562, 100] width 49 height 8
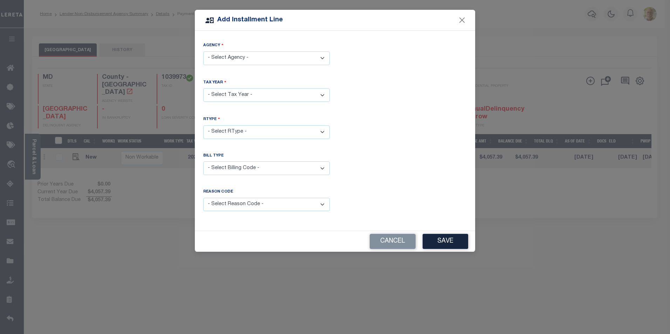
click at [234, 56] on select "- Select Agency - PRINCE GEORGES COUNTY - County" at bounding box center [266, 59] width 127 height 14
select select "2403300000"
click at [203, 52] on select "- Select Agency - PRINCE GEORGES COUNTY - County" at bounding box center [266, 59] width 127 height 14
click at [229, 90] on select "- Select Year - 2005 2006 2007 2008 2009 2010 2011 2012 2013 2014 2015 2016 201…" at bounding box center [266, 95] width 127 height 14
select select "2024"
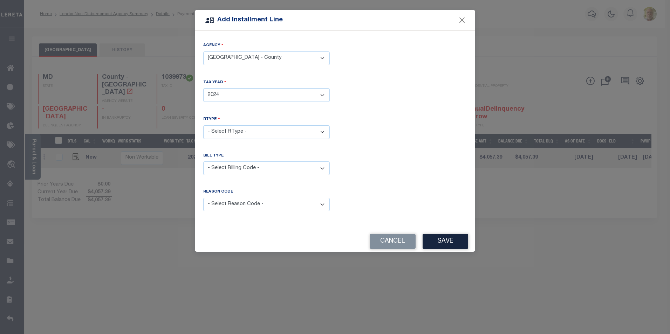
click at [203, 88] on select "- Select Year - 2005 2006 2007 2008 2009 2010 2011 2012 2013 2014 2015 2016 201…" at bounding box center [266, 95] width 127 height 14
click at [230, 128] on select "- Select RType - 1/1 1/2 2/2" at bounding box center [266, 132] width 127 height 14
select select "2"
click at [203, 125] on select "- Select RType - 1/1 1/2 2/2" at bounding box center [266, 132] width 127 height 14
click at [225, 127] on select "- Select RType - 1/1 1/2 2/2" at bounding box center [266, 132] width 127 height 14
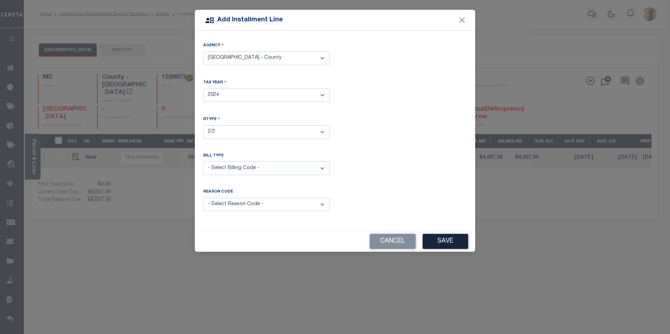
click at [225, 127] on select "- Select RType - 1/1 1/2 2/2" at bounding box center [266, 132] width 127 height 14
click at [240, 166] on select "- Select Billing Code - Regular Delinquent Supplemental Corrected/Adjusted Bill…" at bounding box center [266, 169] width 127 height 14
select select "1"
click at [203, 162] on select "- Select Billing Code - Regular Delinquent Supplemental Corrected/Adjusted Bill…" at bounding box center [266, 169] width 127 height 14
click at [238, 204] on select "- Select Reason Code - Payment Reversal Taxable Value Change Assessment Change …" at bounding box center [266, 205] width 127 height 14
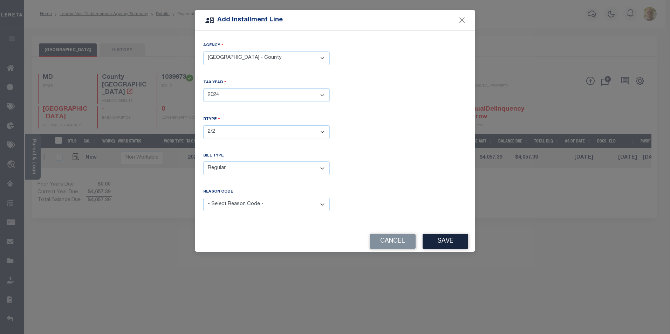
select select "12"
click at [203, 198] on select "- Select Reason Code - Payment Reversal Taxable Value Change Assessment Change …" at bounding box center [266, 205] width 127 height 14
click at [446, 239] on button "Save" at bounding box center [446, 241] width 46 height 15
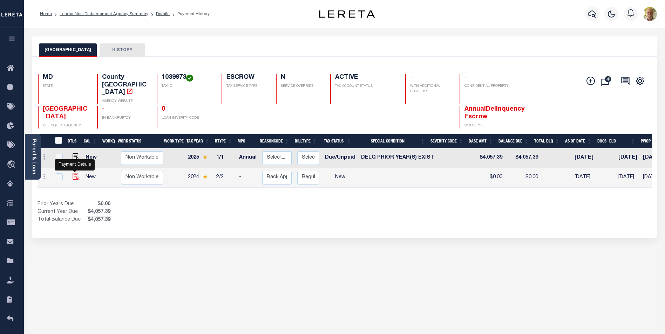
click at [73, 175] on img at bounding box center [76, 176] width 7 height 7
checkbox input "true"
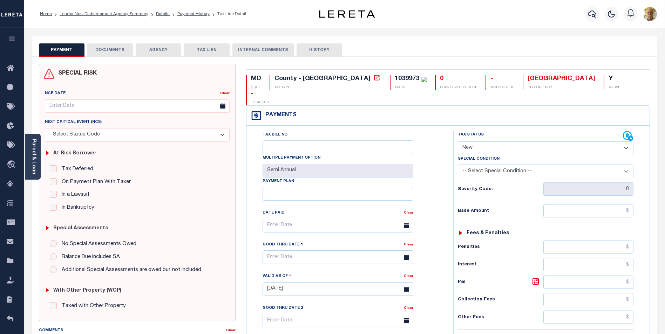
click at [490, 142] on select "- Select Status Code - Open Due/Unpaid Paid Incomplete No Tax Due Internal Refu…" at bounding box center [546, 149] width 176 height 14
select select "DUE"
click at [458, 142] on select "- Select Status Code - Open Due/Unpaid Paid Incomplete No Tax Due Internal Refu…" at bounding box center [546, 149] width 176 height 14
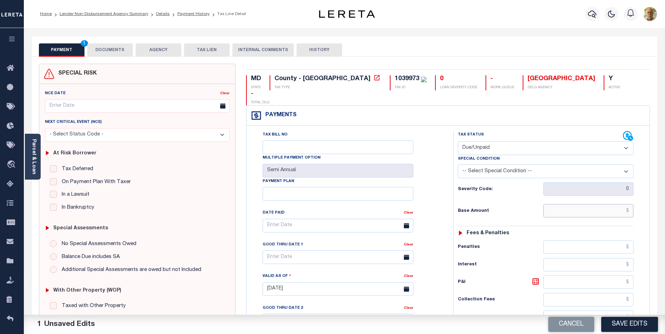
click at [617, 204] on input "text" at bounding box center [588, 210] width 90 height 13
type input "$174.89"
type input "$34.13"
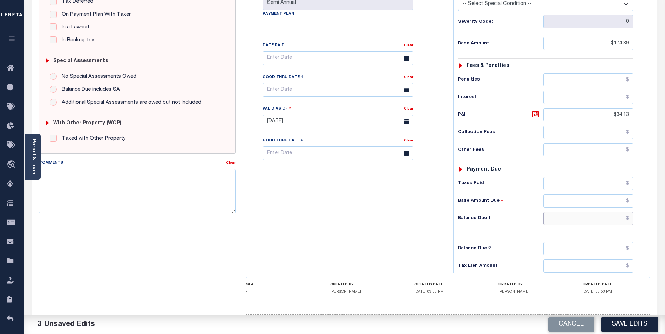
scroll to position [182, 0]
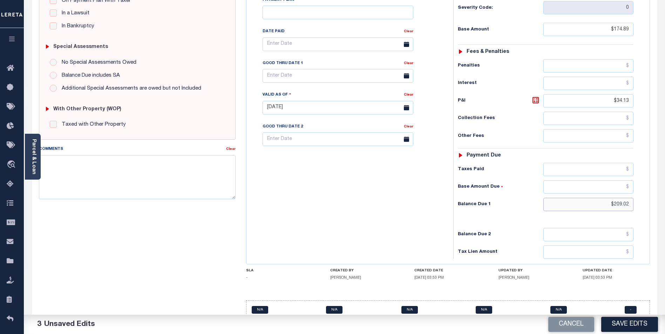
type input "$209.02"
type input "$211.86"
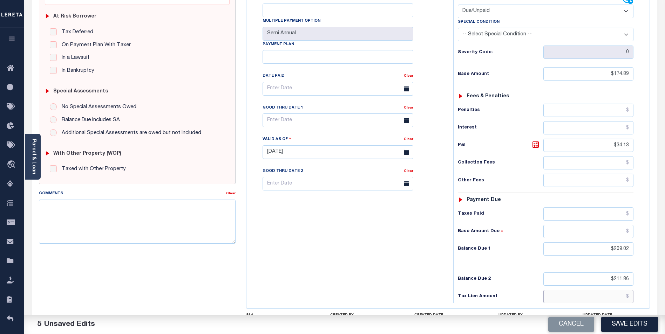
scroll to position [76, 0]
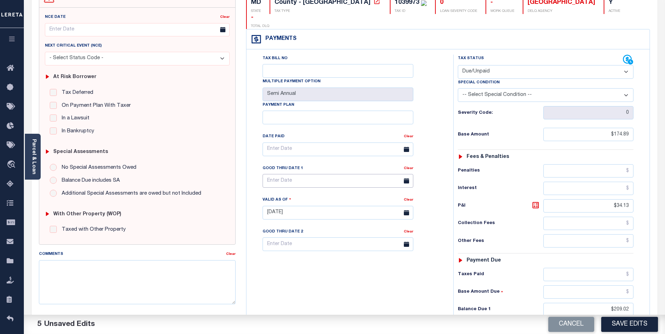
click at [319, 174] on input "text" at bounding box center [337, 181] width 151 height 14
click at [302, 258] on span "30" at bounding box center [301, 262] width 14 height 14
type input "[DATE]"
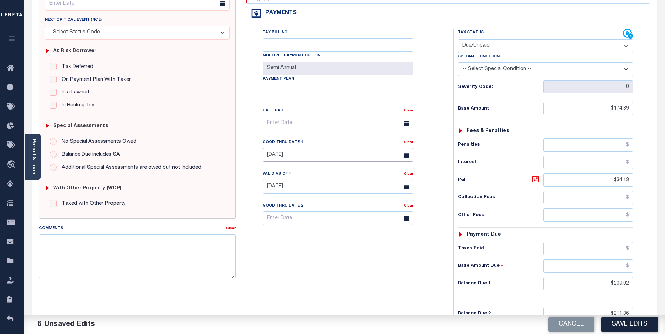
scroll to position [182, 0]
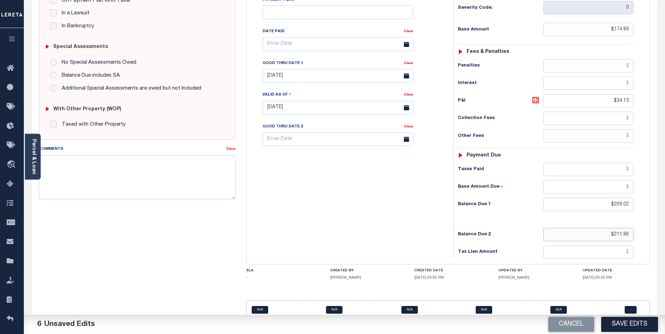
drag, startPoint x: 605, startPoint y: 221, endPoint x: 671, endPoint y: 218, distance: 66.3
click at [664, 218] on html "Home Lender Non-Disbursement Agency Summary Details Payment History Tax Line De…" at bounding box center [332, 83] width 665 height 530
click at [640, 323] on button "Save Edits" at bounding box center [629, 324] width 57 height 15
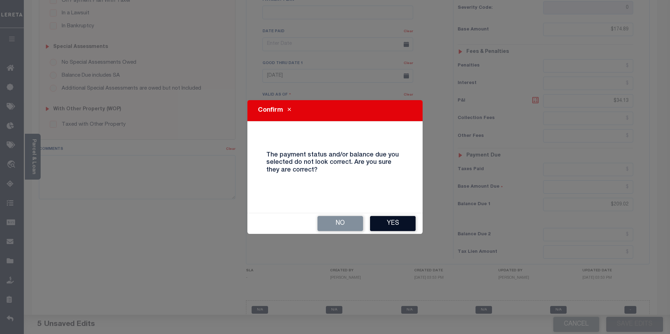
click at [396, 221] on button "Yes" at bounding box center [393, 223] width 46 height 15
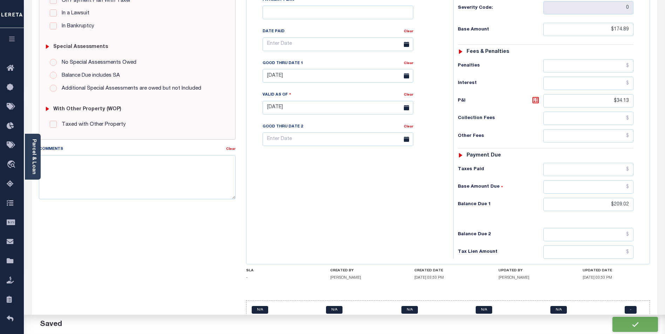
checkbox input "false"
type input "$174.89"
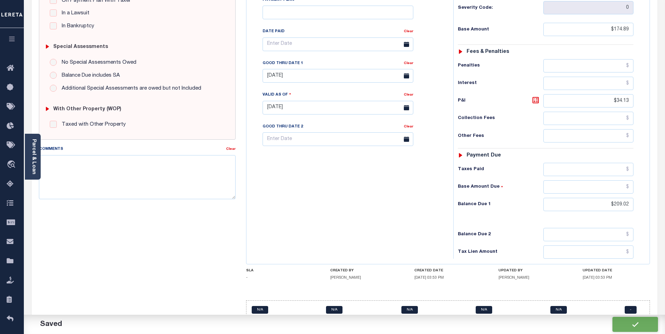
type input "$34.13"
type input "$209.02"
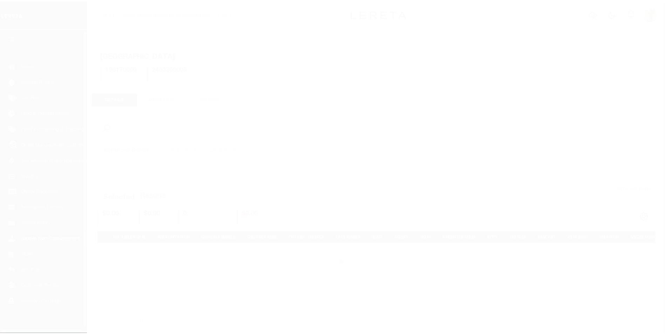
scroll to position [7, 0]
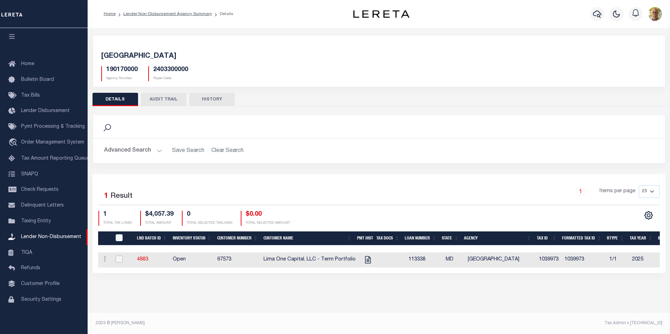
click at [120, 260] on input "checkbox" at bounding box center [119, 259] width 7 height 7
checkbox input "true"
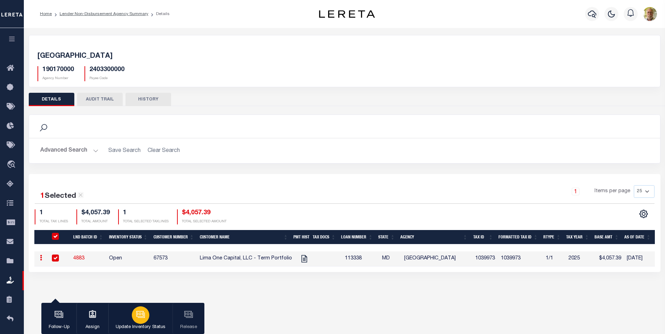
click at [139, 316] on icon "button" at bounding box center [140, 314] width 9 height 9
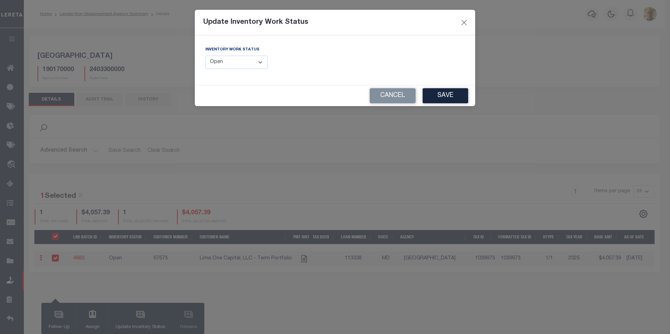
drag, startPoint x: 234, startPoint y: 62, endPoint x: 235, endPoint y: 70, distance: 8.1
click at [234, 62] on select "--Select-- Open Completed Reported" at bounding box center [236, 63] width 62 height 14
select select "Completed"
click at [205, 56] on select "--Select-- Open Completed Reported" at bounding box center [236, 63] width 62 height 14
click at [444, 96] on button "Save" at bounding box center [446, 95] width 46 height 15
